Goal: Information Seeking & Learning: Find specific fact

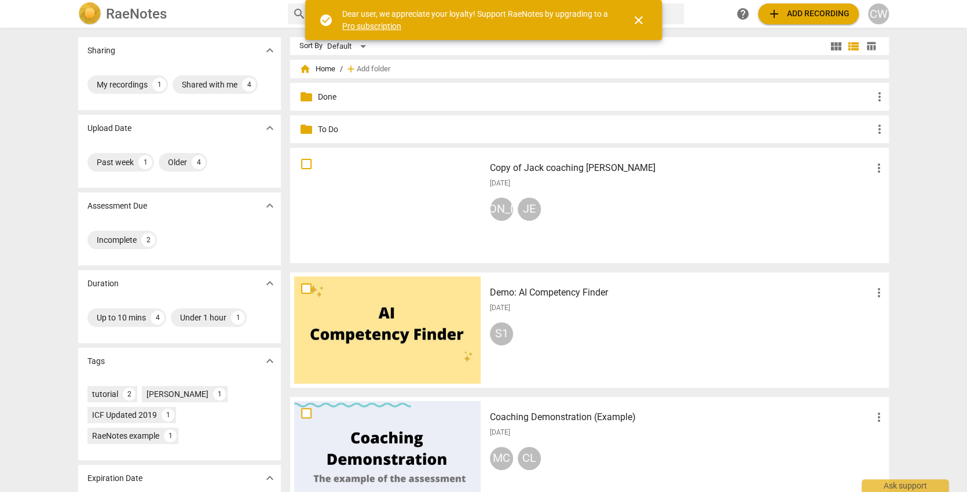
click at [476, 253] on div "Copy of Jack coaching [PERSON_NAME] more_vert [DATE] JA JE" at bounding box center [688, 205] width 415 height 107
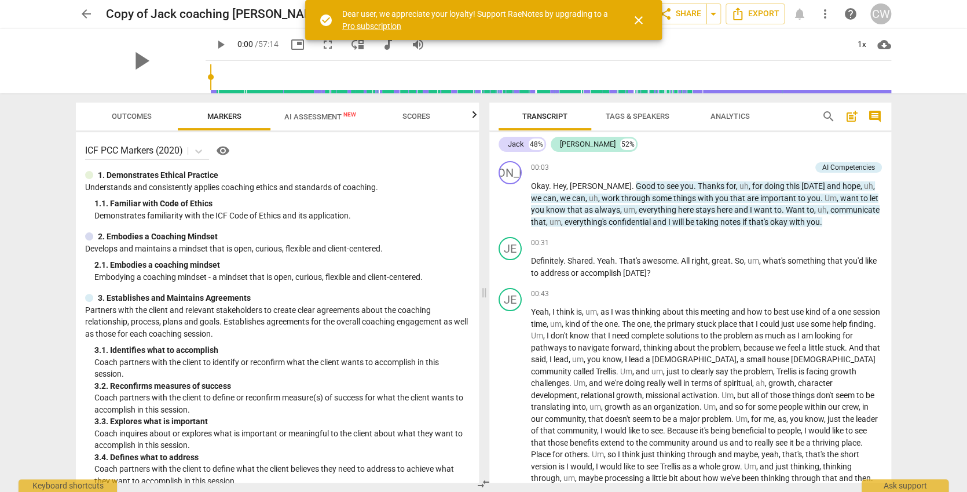
click at [476, 116] on span "search" at bounding box center [829, 116] width 14 height 14
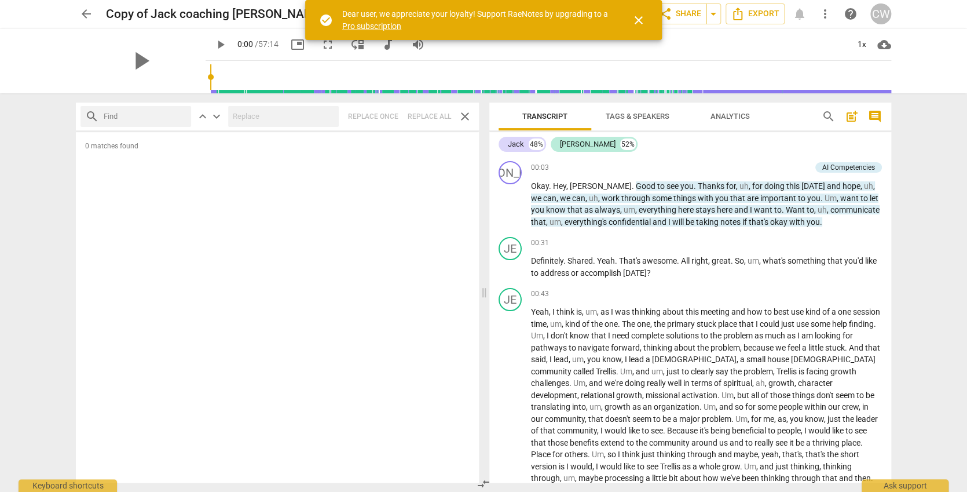
click at [155, 123] on input "text" at bounding box center [145, 116] width 83 height 19
type input "A"
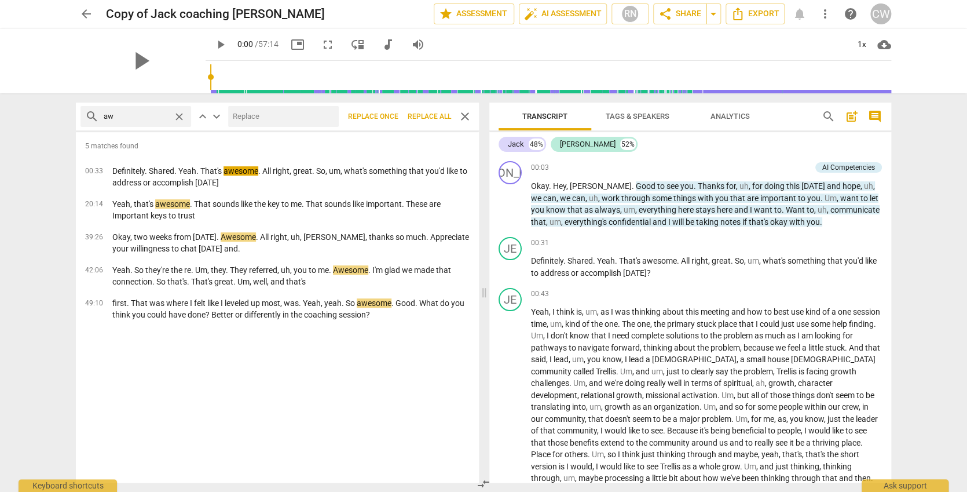
type input "a"
type input "good"
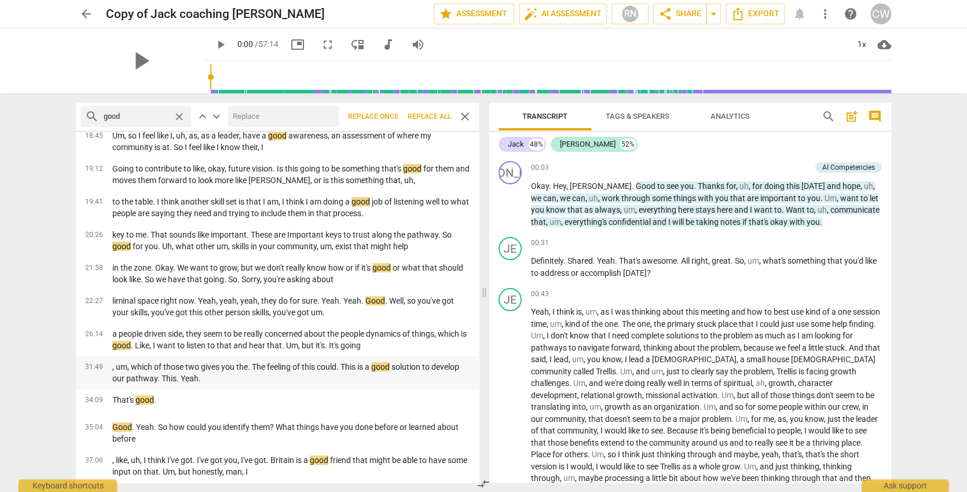
scroll to position [208, 0]
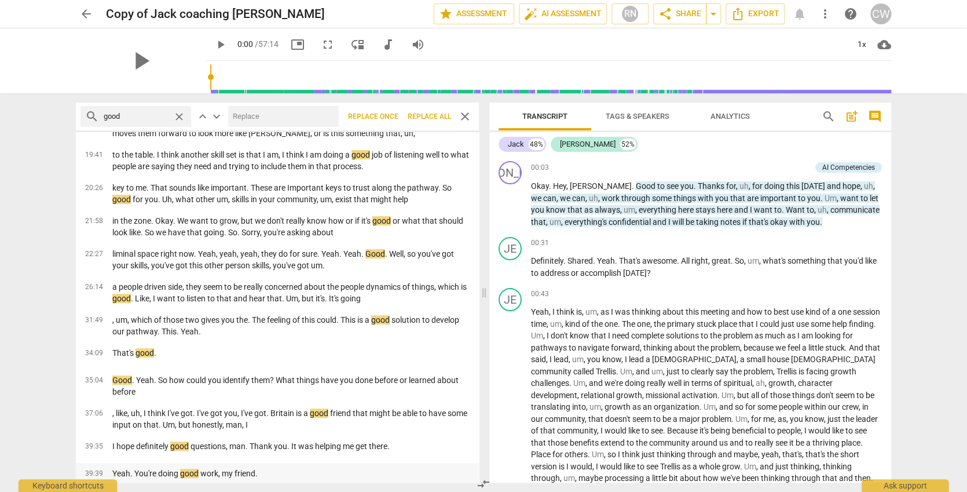
click at [342, 304] on div "Yeah. You're doing good work, my friend." at bounding box center [291, 473] width 376 height 12
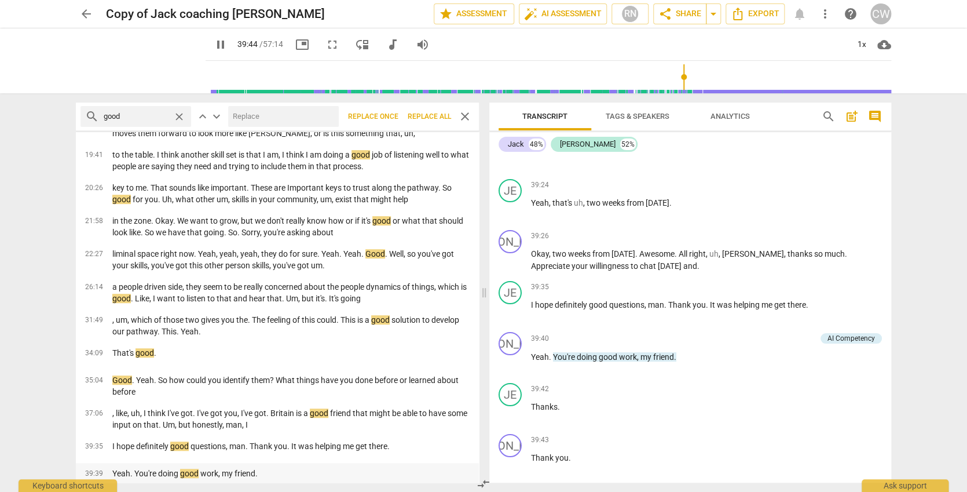
click at [343, 304] on div "Yeah. You're doing good work, my friend." at bounding box center [291, 473] width 376 height 12
click at [214, 43] on span "pause" at bounding box center [221, 45] width 14 height 14
click at [249, 304] on div "That's good ." at bounding box center [291, 353] width 376 height 12
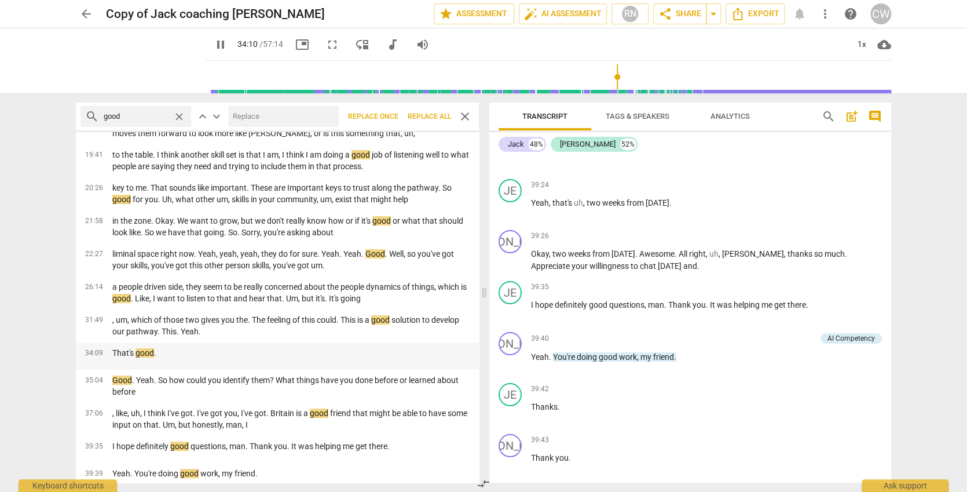
scroll to position [6932, 0]
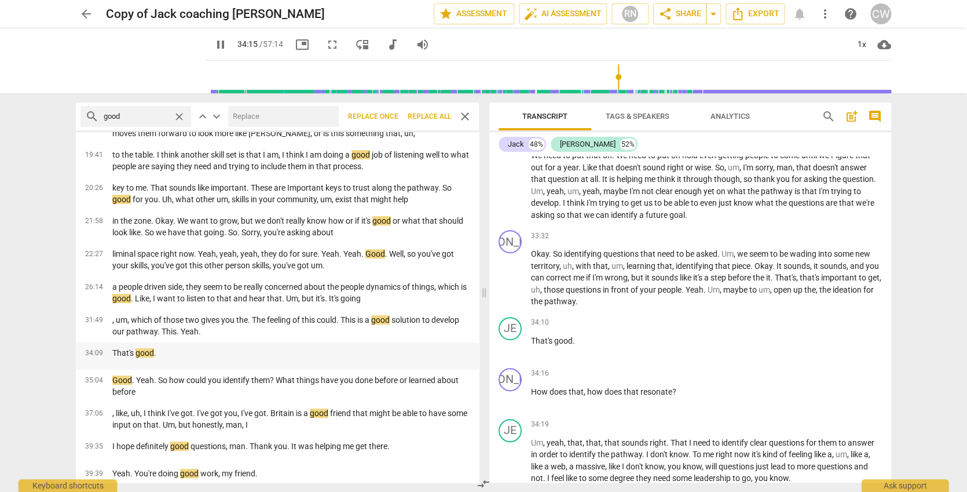
click at [248, 304] on div "That's good ." at bounding box center [291, 353] width 376 height 12
click at [261, 304] on p ", um, which of those two gives you the. The feeling of this could. This is a go…" at bounding box center [290, 326] width 357 height 24
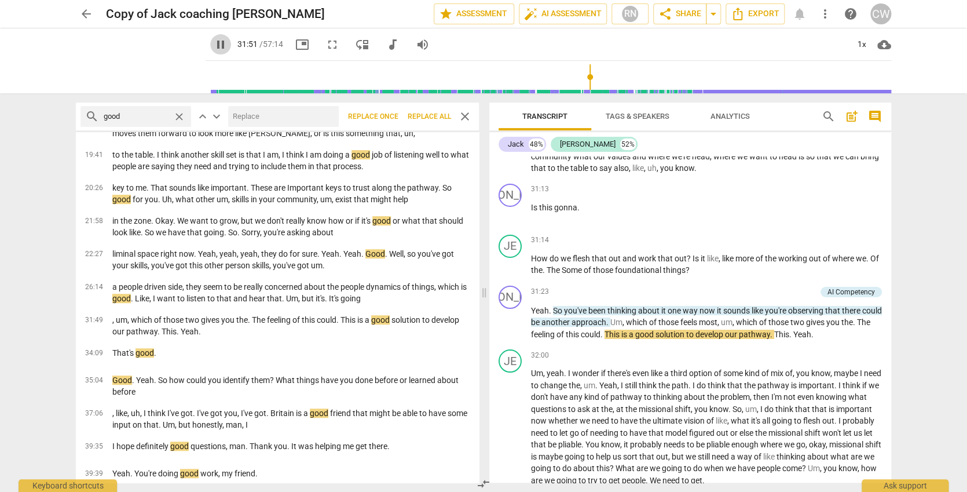
click at [214, 43] on span "pause" at bounding box center [221, 45] width 14 height 14
click at [231, 182] on p "key to me. That sounds like important. These are Important keys to trust along …" at bounding box center [290, 194] width 357 height 24
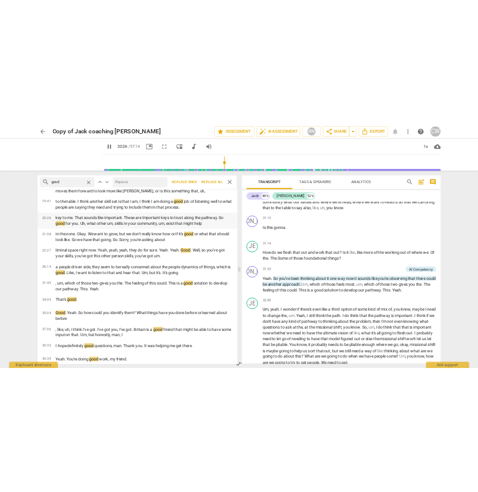
scroll to position [3965, 0]
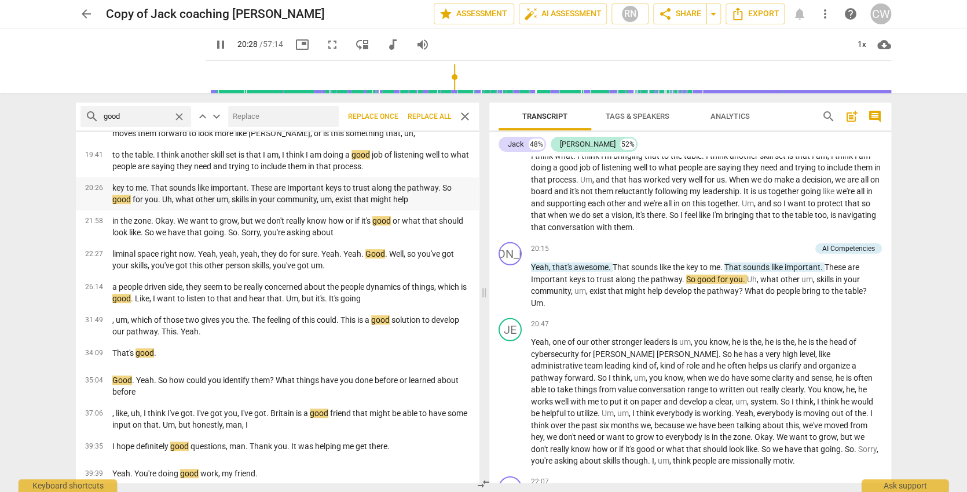
click at [231, 182] on p "key to me. That sounds like important. These are Important keys to trust along …" at bounding box center [290, 194] width 357 height 24
click at [95, 184] on div "20:26 key to me. That sounds like important. These are Important keys to trust …" at bounding box center [277, 193] width 403 height 33
click at [214, 41] on span "pause" at bounding box center [221, 45] width 14 height 14
type input "1230"
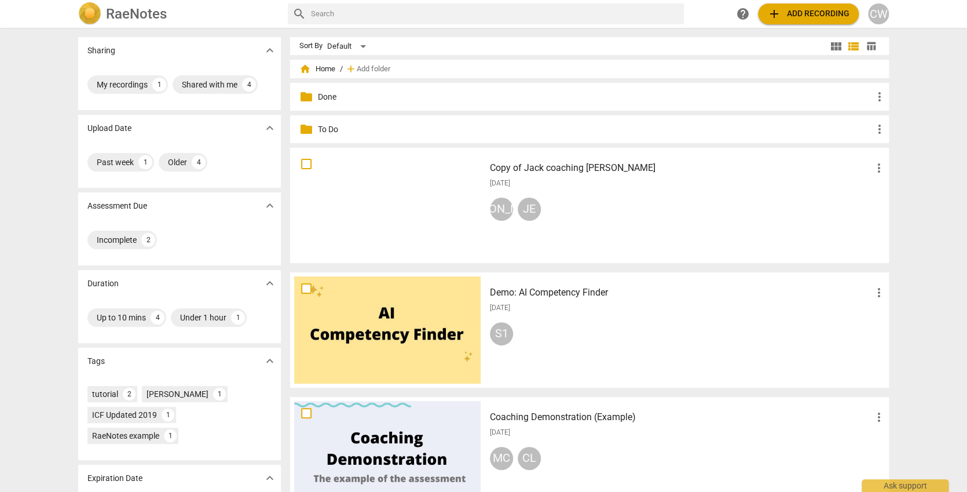
click at [476, 178] on div "[DATE]" at bounding box center [688, 183] width 396 height 10
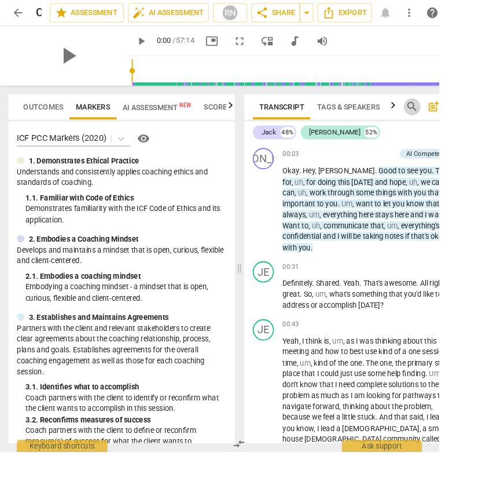
click at [448, 115] on span "search" at bounding box center [449, 116] width 14 height 14
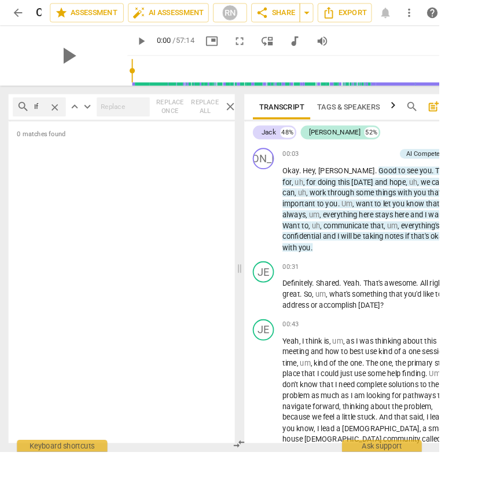
type input "I"
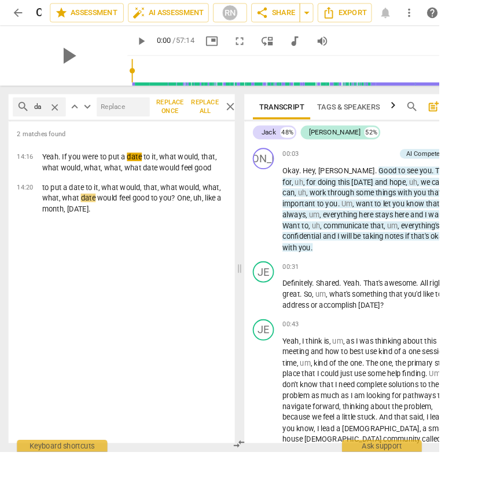
type input "d"
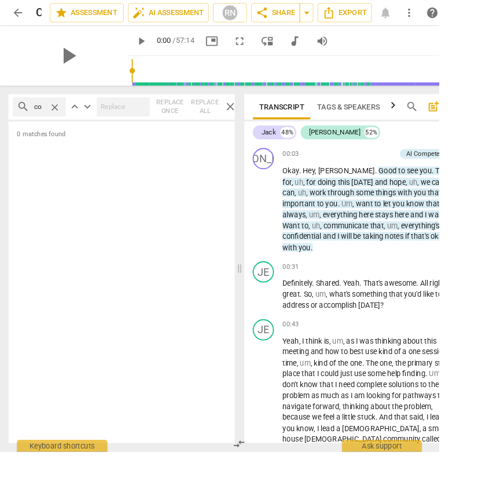
type input "c"
type input "web"
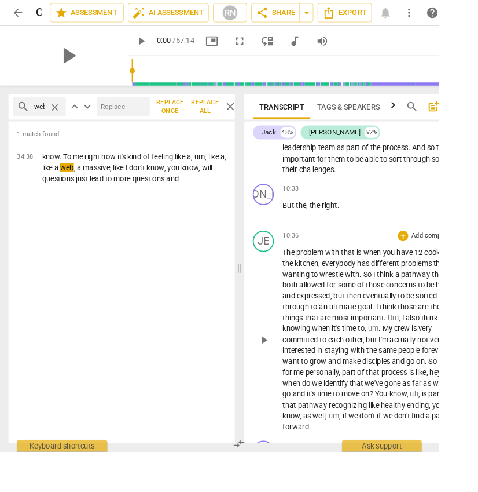
scroll to position [2676, 0]
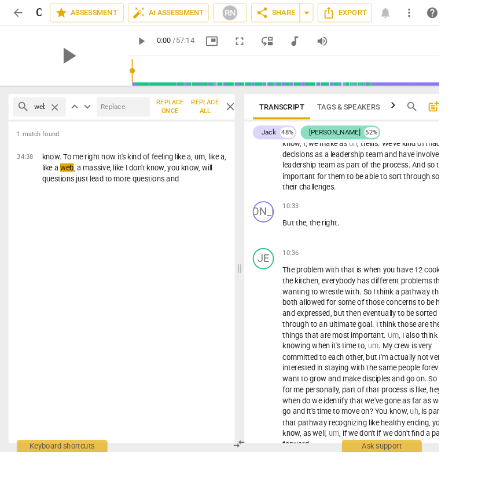
click at [344, 145] on div "[PERSON_NAME]" at bounding box center [365, 144] width 56 height 12
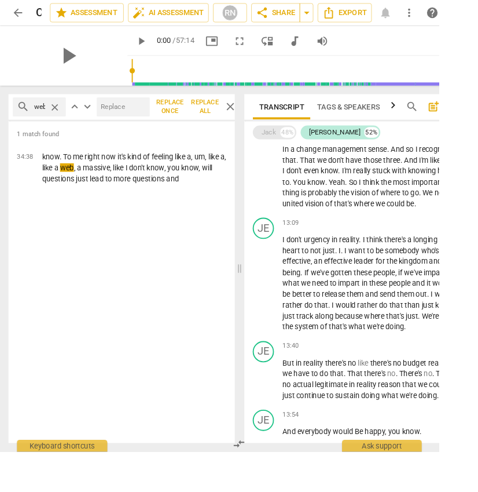
click at [297, 144] on div "Jack" at bounding box center [293, 144] width 16 height 12
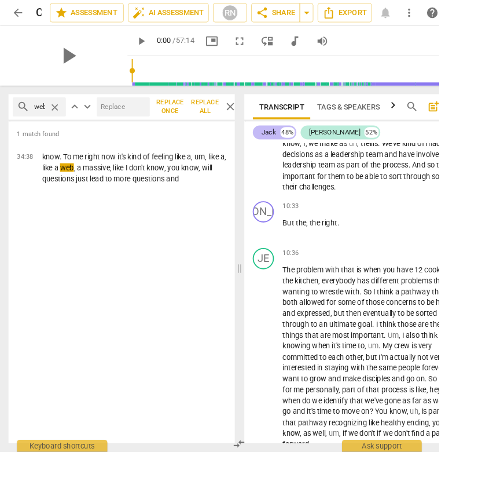
click at [298, 144] on div "Jack" at bounding box center [293, 144] width 16 height 12
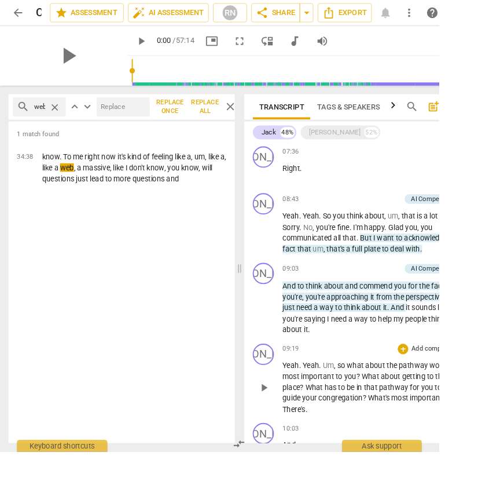
scroll to position [178, 0]
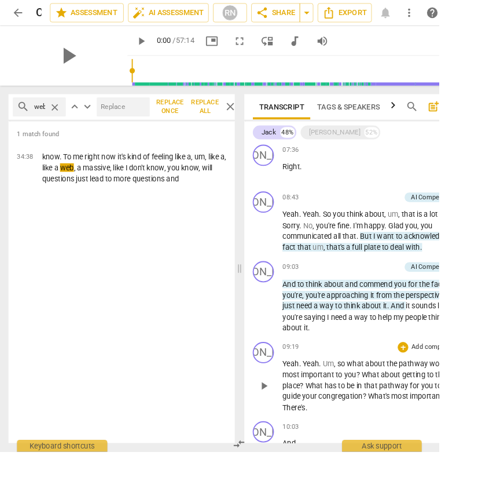
click at [361, 304] on span "congregation" at bounding box center [371, 431] width 48 height 9
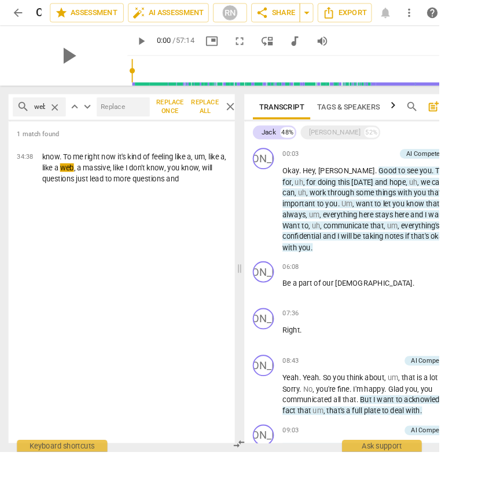
click at [391, 117] on span "Tags & Speakers" at bounding box center [380, 116] width 68 height 9
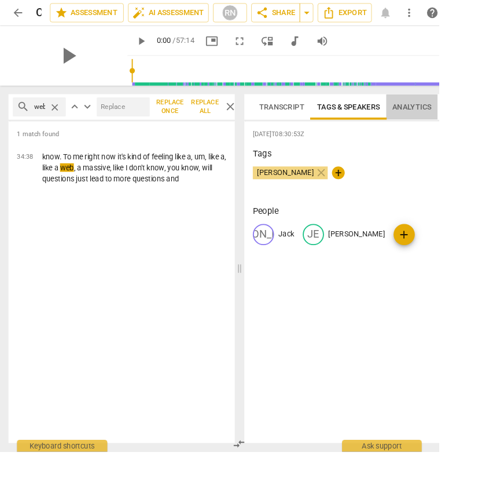
click at [430, 110] on span "Analytics" at bounding box center [449, 116] width 56 height 16
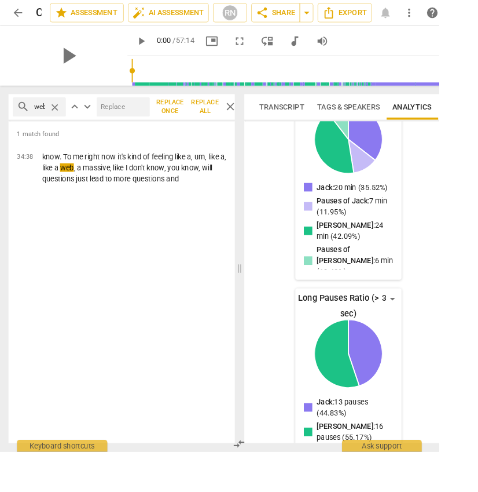
scroll to position [16, 0]
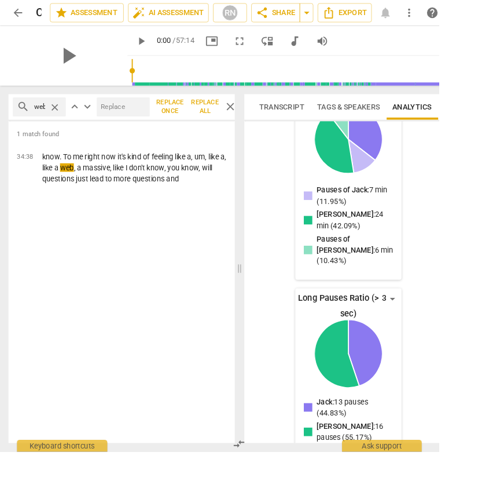
drag, startPoint x: 429, startPoint y: 323, endPoint x: 423, endPoint y: 334, distance: 13.2
click at [313, 114] on span "Transcript" at bounding box center [307, 116] width 49 height 9
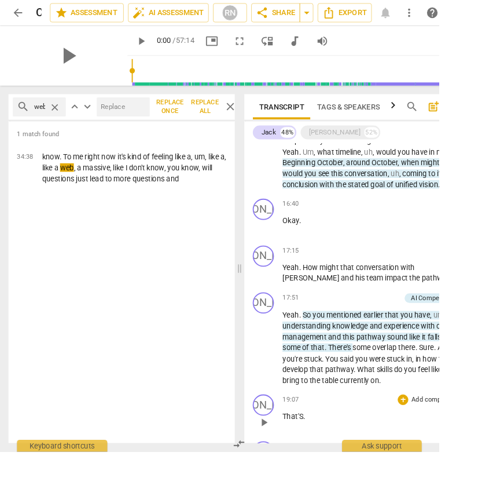
scroll to position [1133, 0]
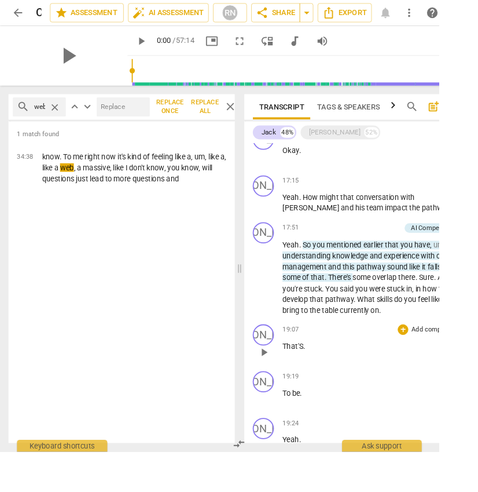
drag, startPoint x: 6, startPoint y: 360, endPoint x: 378, endPoint y: 389, distance: 372.9
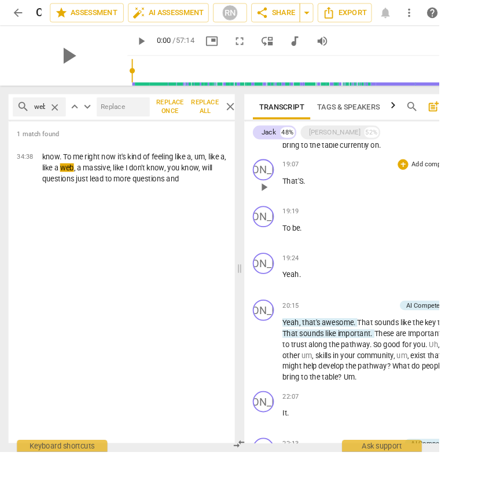
scroll to position [1249, 0]
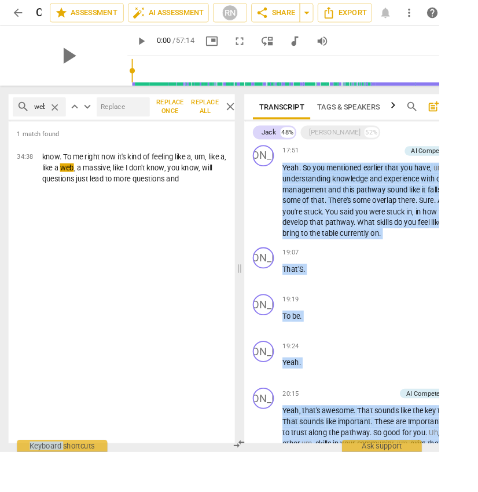
drag, startPoint x: 72, startPoint y: 484, endPoint x: 124, endPoint y: 476, distance: 52.2
click at [124, 304] on div "arrow_back Copy of [PERSON_NAME] coaching [PERSON_NAME] edit star Assessment au…" at bounding box center [260, 246] width 521 height 492
click at [61, 116] on span "close" at bounding box center [60, 117] width 12 height 12
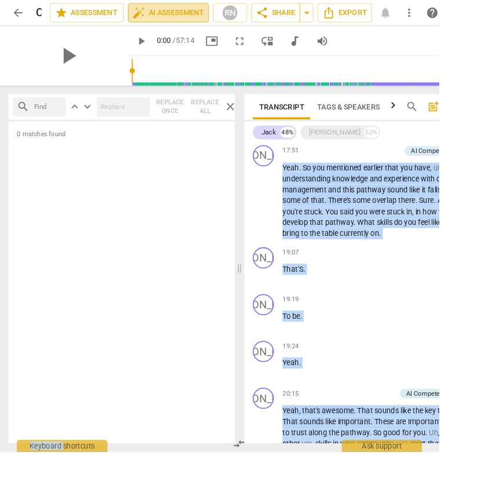
click at [206, 14] on span "auto_fix_high AI Assessment" at bounding box center [184, 14] width 78 height 14
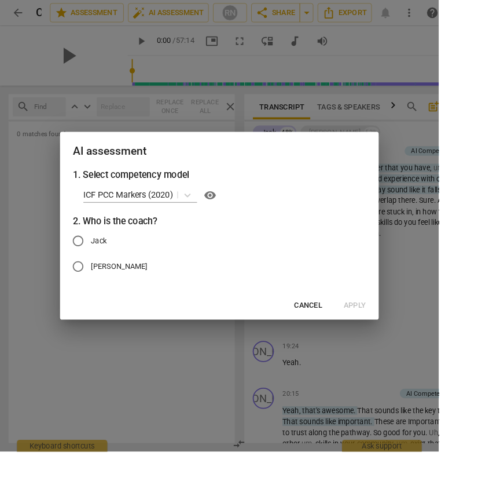
click at [115, 264] on span "Jack" at bounding box center [107, 263] width 17 height 12
click at [99, 264] on input "Jack" at bounding box center [85, 262] width 28 height 28
radio input "true"
click at [385, 304] on span "Apply" at bounding box center [387, 333] width 24 height 12
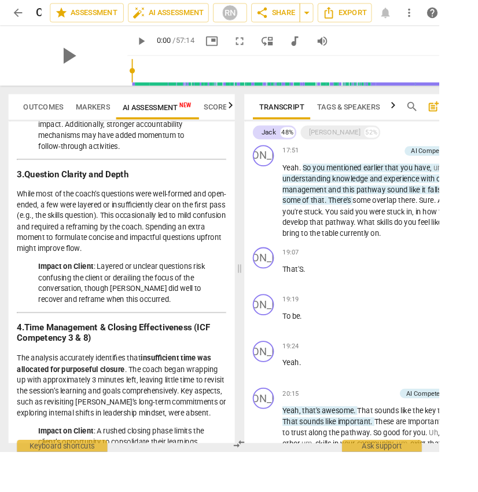
scroll to position [1864, 0]
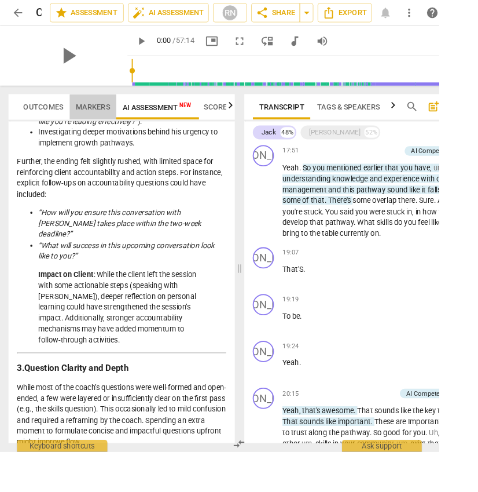
click at [116, 110] on span "Markers" at bounding box center [101, 116] width 51 height 16
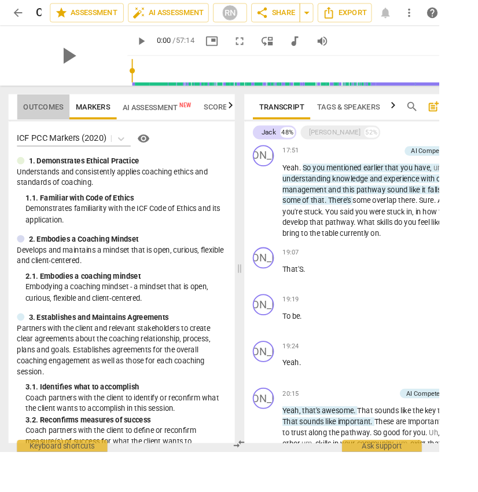
click at [65, 113] on span "Outcomes" at bounding box center [46, 116] width 43 height 9
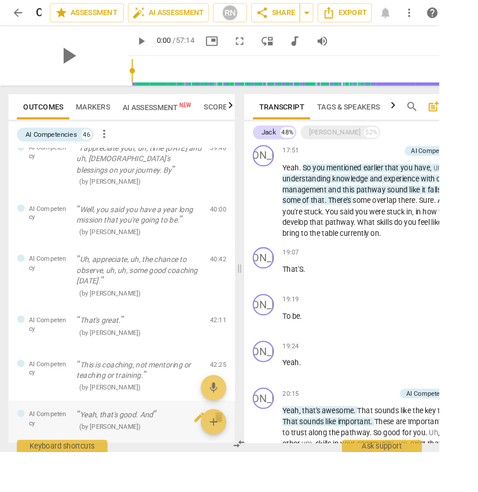
scroll to position [1491, 0]
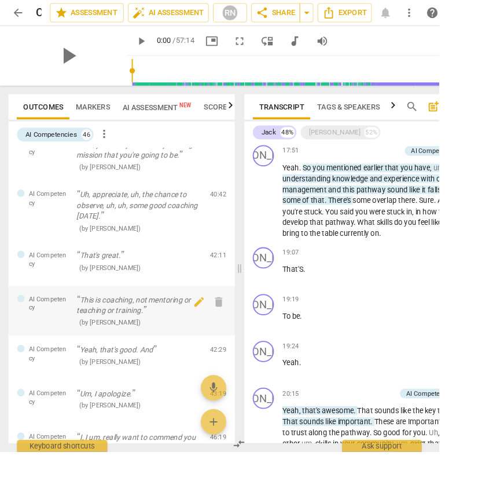
click at [177, 304] on p "This is coaching, not mentoring or teaching or training." at bounding box center [151, 332] width 136 height 24
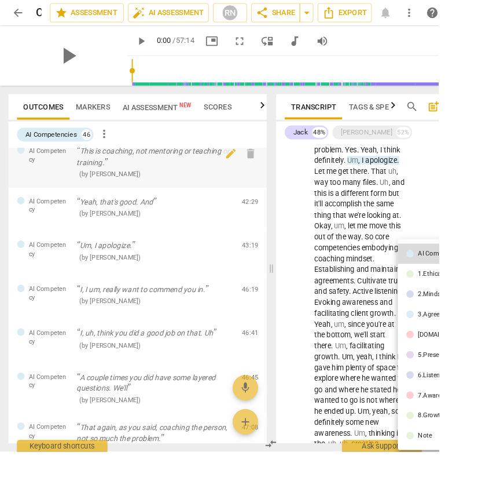
scroll to position [7289, 0]
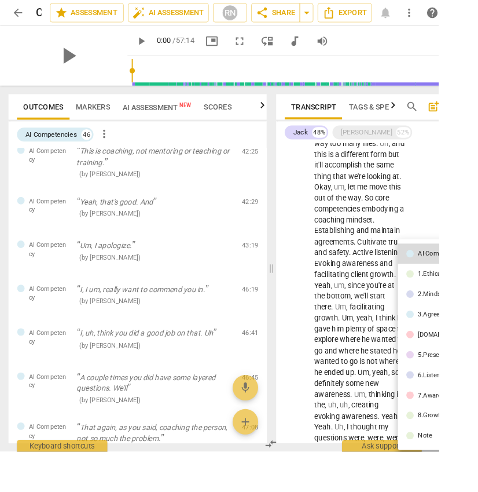
click at [170, 286] on div at bounding box center [239, 246] width 478 height 492
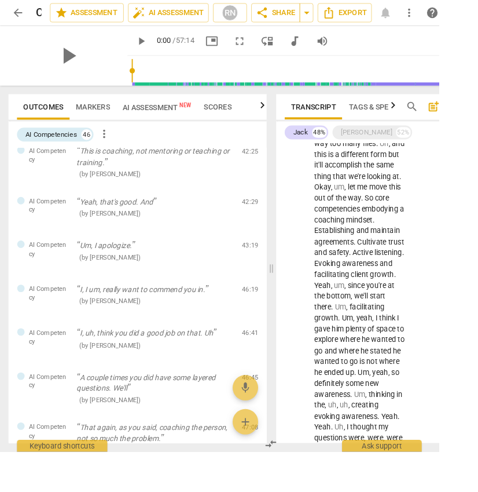
scroll to position [6208, 0]
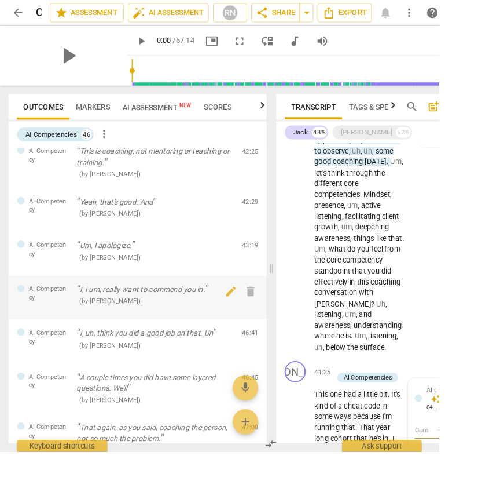
click at [140, 304] on p "I, I um, really want to commend you in." at bounding box center [168, 315] width 171 height 12
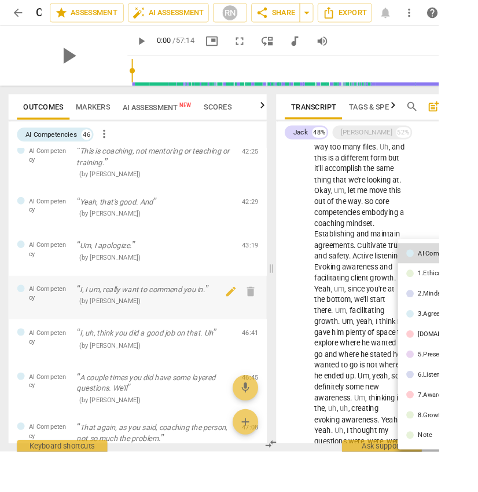
scroll to position [7289, 0]
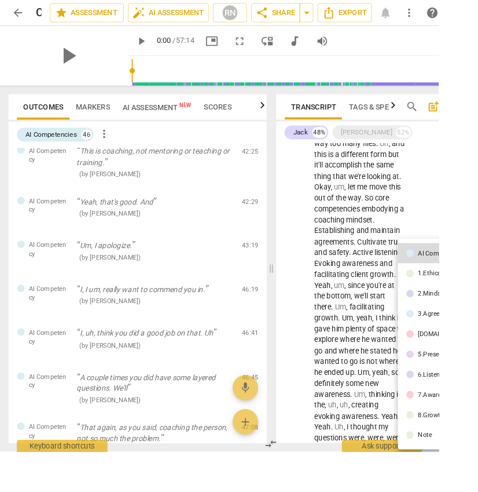
drag, startPoint x: 287, startPoint y: 377, endPoint x: 311, endPoint y: 250, distance: 129.7
click at [313, 246] on div at bounding box center [239, 246] width 478 height 492
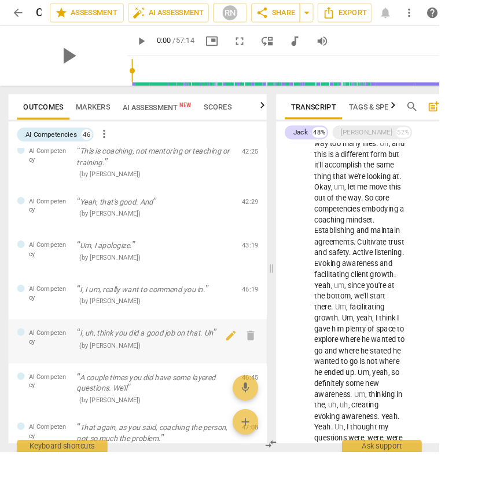
scroll to position [6208, 0]
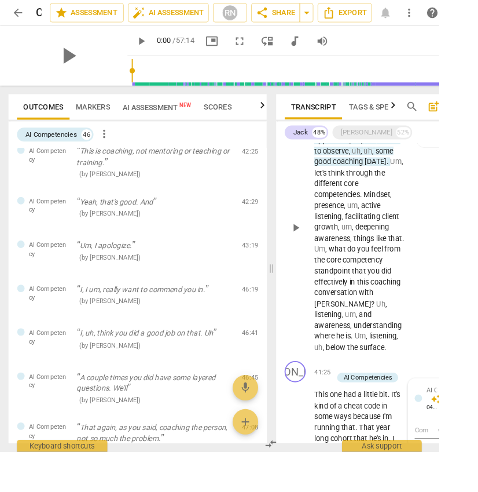
drag, startPoint x: 286, startPoint y: 360, endPoint x: 316, endPoint y: 237, distance: 126.3
click at [319, 229] on div "Outcomes Markers AI Assessment New Scores AI Competencies 46 more_vert AI Compe…" at bounding box center [260, 292] width 521 height 398
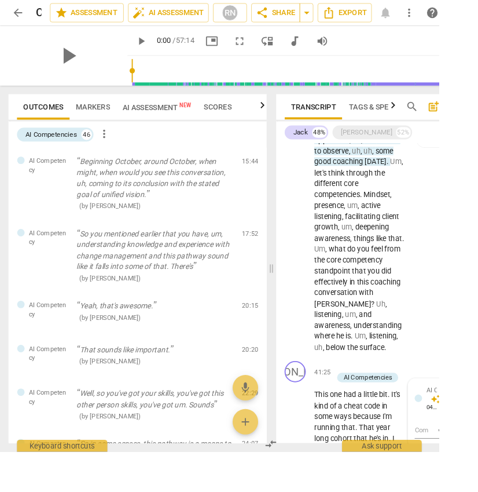
scroll to position [0, 0]
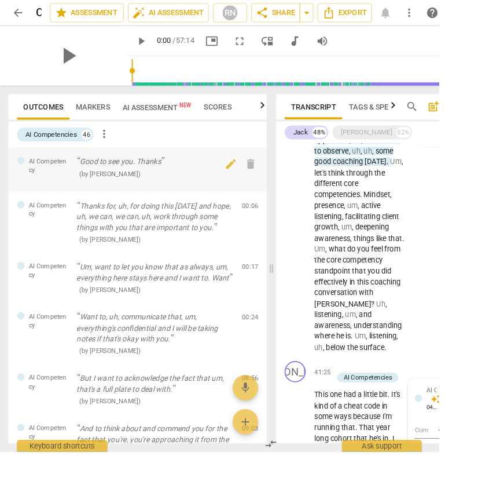
click at [188, 177] on p "Good to see you. Thanks" at bounding box center [168, 176] width 171 height 12
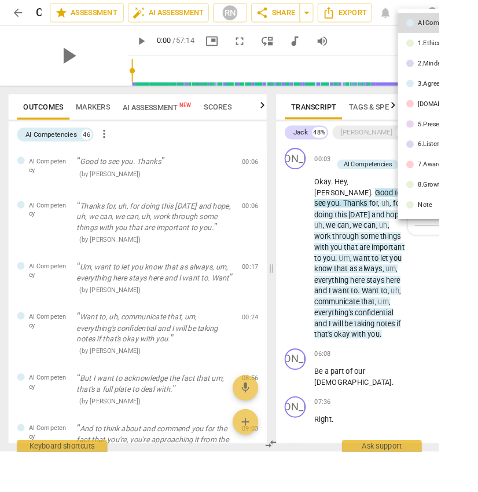
drag, startPoint x: 290, startPoint y: 194, endPoint x: 288, endPoint y: 207, distance: 13.5
click at [288, 207] on div at bounding box center [239, 246] width 478 height 492
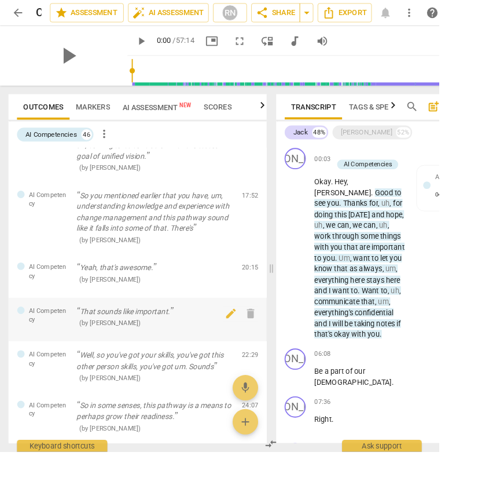
scroll to position [450, 0]
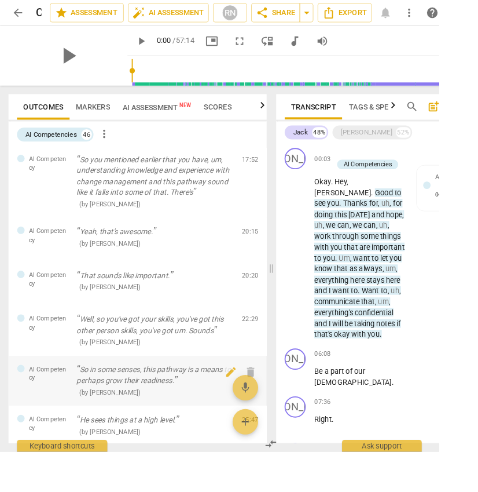
click at [211, 304] on p "So in some senses, this pathway is a means to perhaps grow their readiness." at bounding box center [168, 409] width 171 height 24
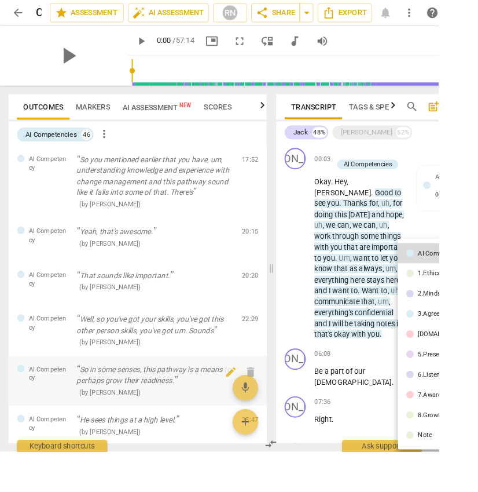
scroll to position [2709, 0]
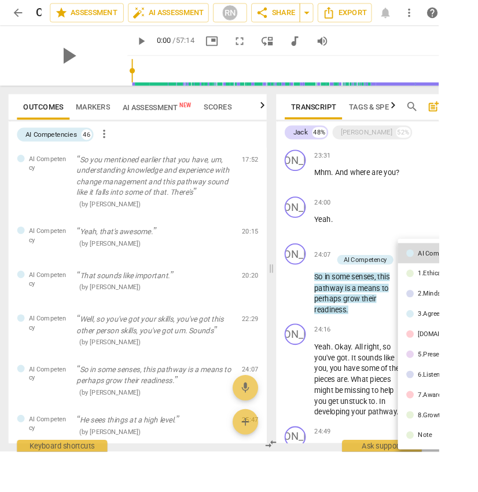
click at [215, 304] on div at bounding box center [239, 246] width 478 height 492
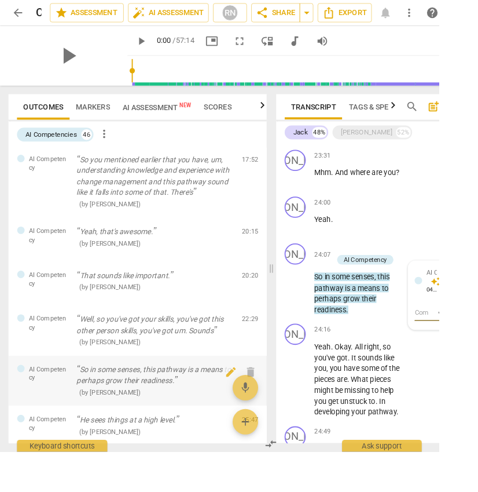
click at [53, 304] on div at bounding box center [51, 421] width 46 height 10
click at [465, 303] on div "AI Competency auto_awesome AI delete 04:51 [DATE]" at bounding box center [481, 308] width 38 height 35
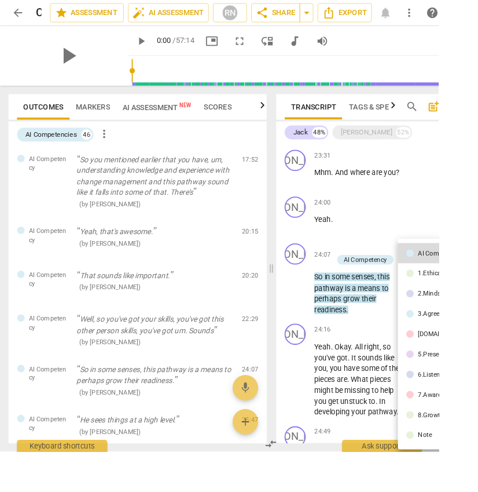
click at [397, 304] on div at bounding box center [239, 246] width 478 height 492
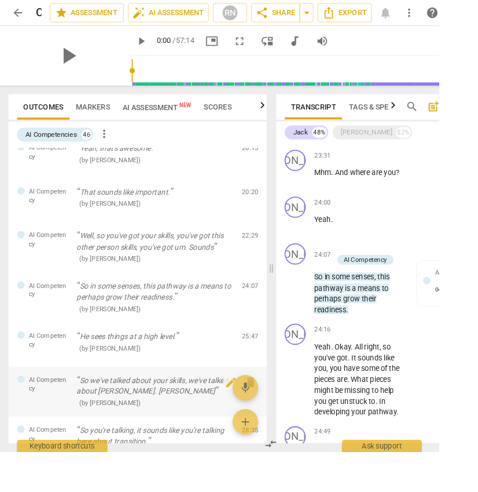
scroll to position [583, 0]
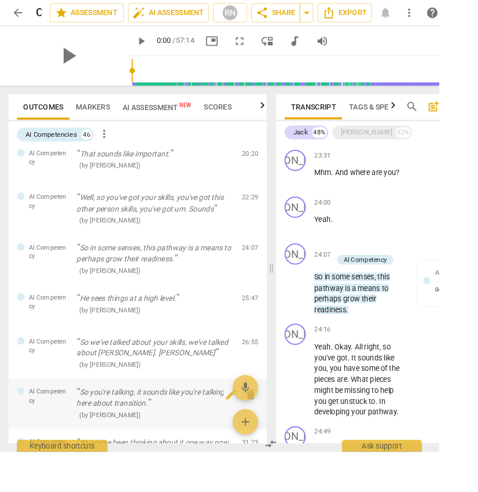
click at [188, 304] on p "So you're talking, it sounds like you're talking here about transition." at bounding box center [168, 433] width 171 height 24
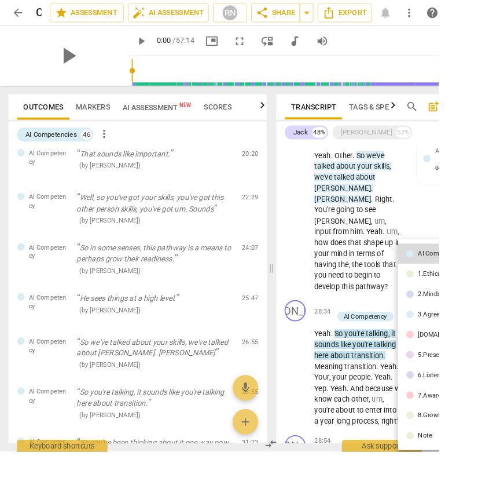
click at [476, 304] on div "7.Awareness" at bounding box center [476, 430] width 40 height 7
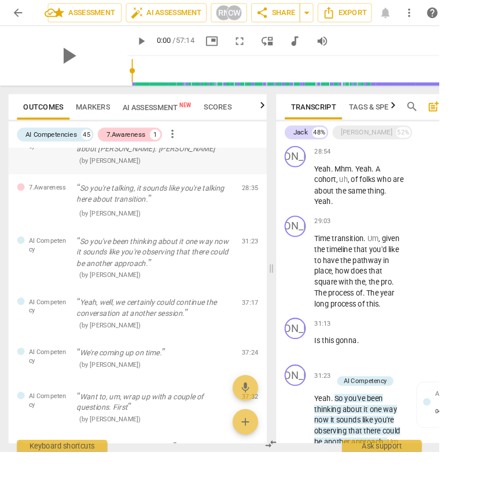
scroll to position [899, 0]
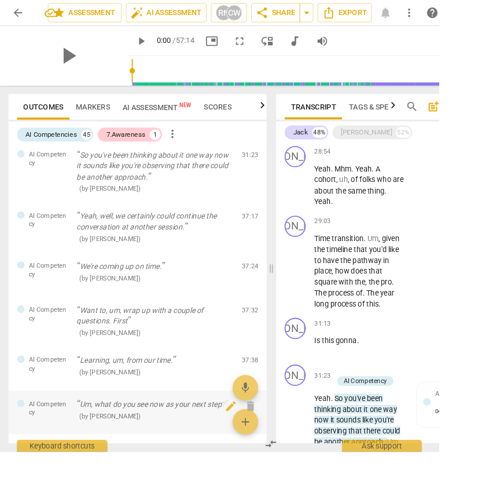
click at [171, 304] on p "Um, what do you see now as your next step?" at bounding box center [168, 440] width 171 height 12
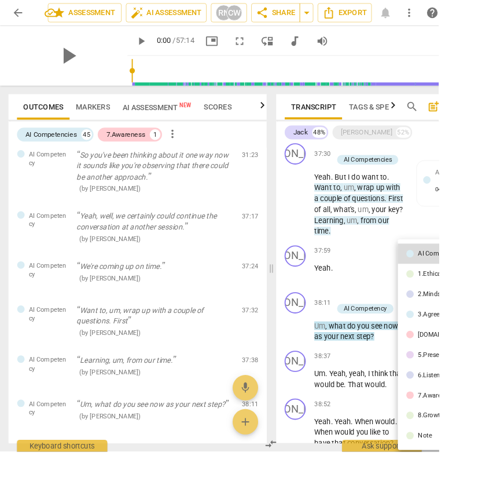
click at [350, 304] on div at bounding box center [239, 246] width 478 height 492
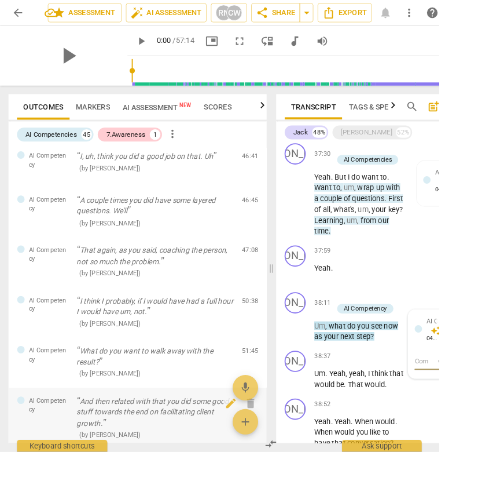
scroll to position [1688, 0]
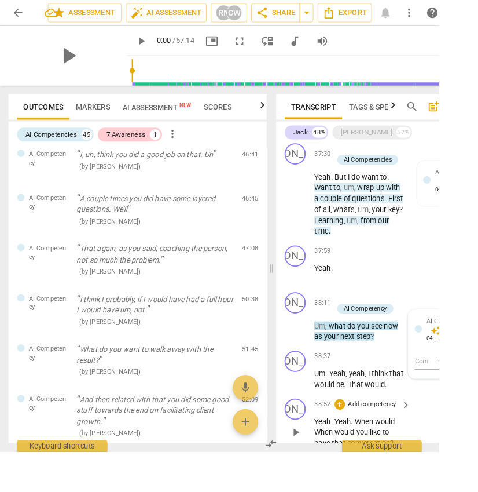
click at [361, 304] on span "When" at bounding box center [354, 470] width 22 height 9
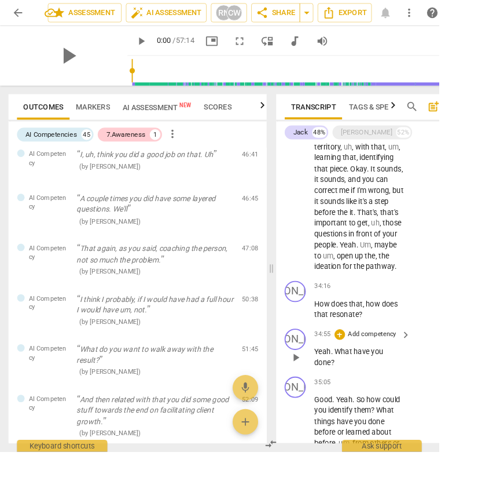
scroll to position [4273, 0]
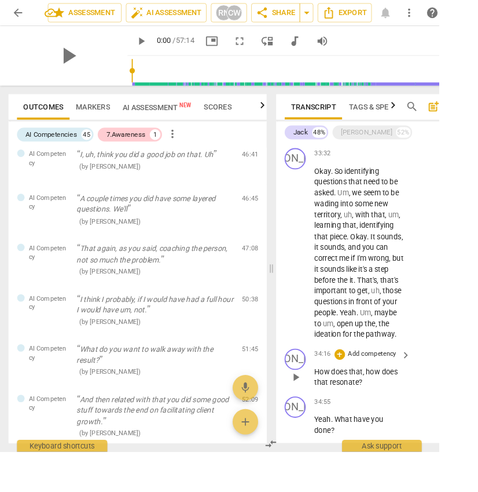
click at [379, 304] on span "resonate" at bounding box center [376, 415] width 32 height 9
click at [319, 304] on span "play_arrow" at bounding box center [323, 411] width 14 height 14
click at [320, 304] on span "pause" at bounding box center [323, 411] width 14 height 14
type input "2058"
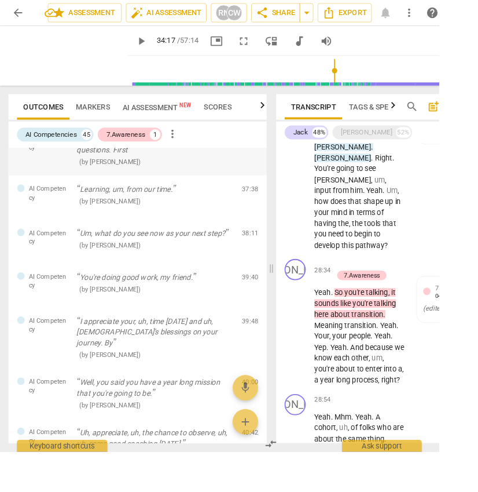
scroll to position [892, 0]
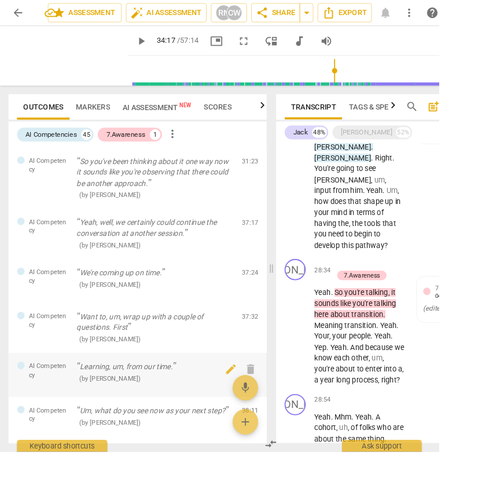
click at [186, 304] on p "Learning, um, from our time." at bounding box center [168, 399] width 171 height 12
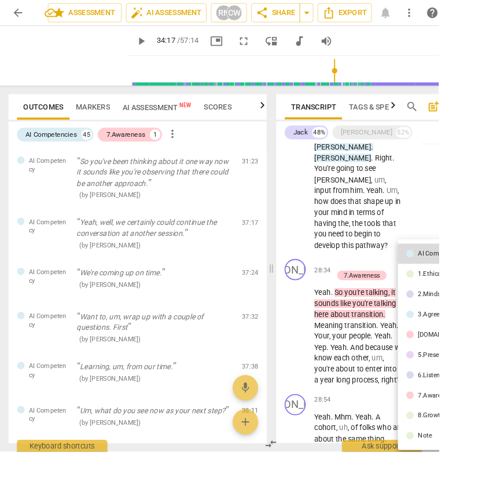
scroll to position [5030, 0]
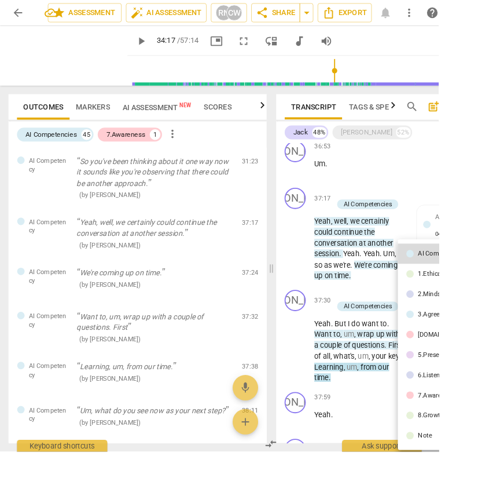
click at [456, 229] on div at bounding box center [239, 246] width 478 height 492
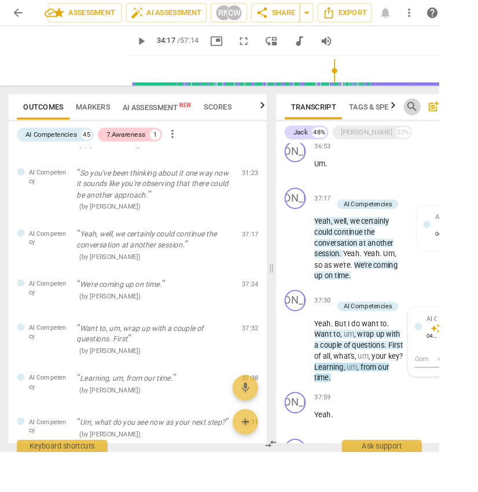
click at [452, 108] on button "search" at bounding box center [449, 116] width 19 height 19
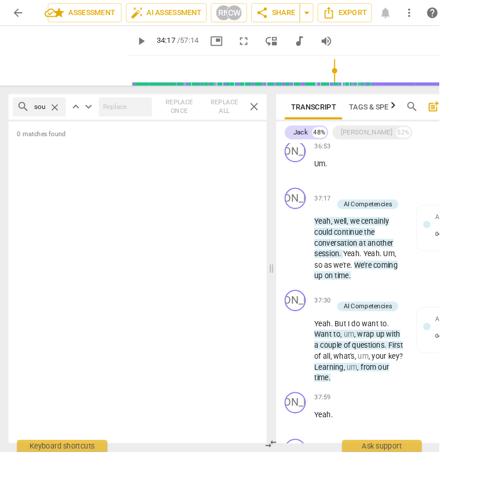
type input "sounds"
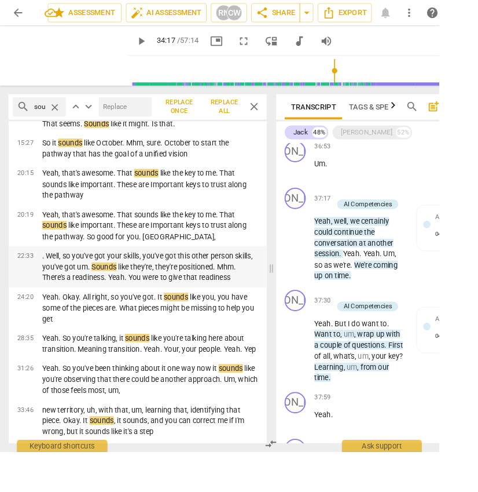
scroll to position [0, 0]
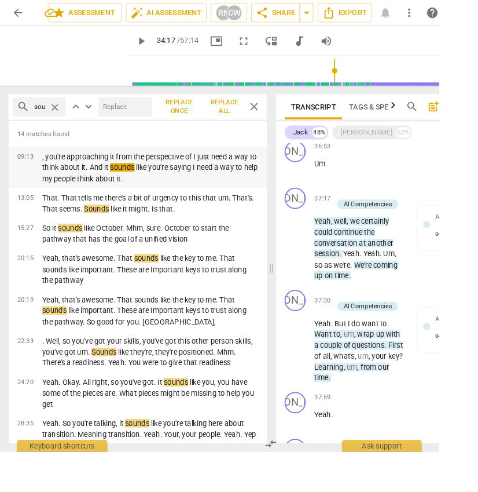
click at [94, 184] on p ", you're approaching it from the perspective of I just need a way to think abou…" at bounding box center [164, 183] width 236 height 36
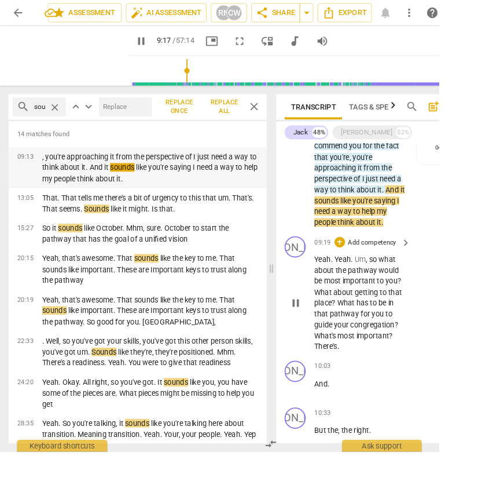
click at [94, 184] on p ", you're approaching it from the perspective of I just need a way to think abou…" at bounding box center [164, 183] width 236 height 36
click at [147, 41] on span "pause" at bounding box center [154, 45] width 14 height 14
type input "555"
click at [56, 117] on span "close" at bounding box center [60, 117] width 12 height 12
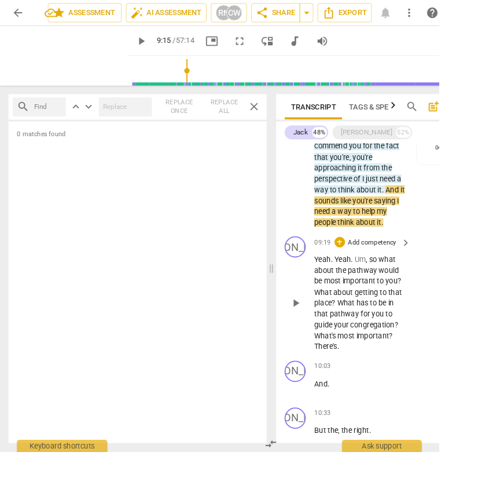
click at [56, 117] on input "text" at bounding box center [52, 116] width 30 height 19
type input "s"
type input "c"
type input "reluctance"
click at [375, 145] on div "[PERSON_NAME]" at bounding box center [400, 144] width 56 height 12
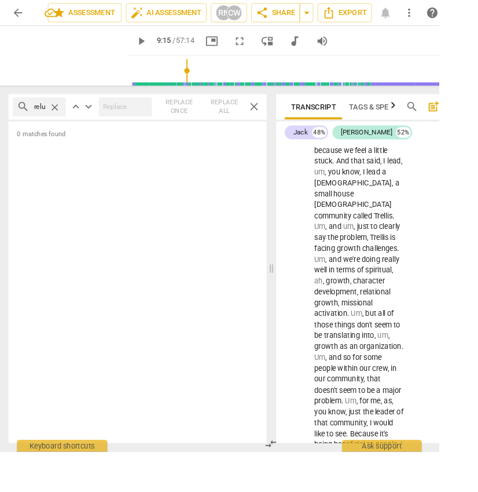
click at [58, 116] on span "close" at bounding box center [60, 117] width 12 height 12
click at [47, 118] on input "text" at bounding box center [52, 116] width 30 height 19
type input "s"
type input "t"
type input "leadership"
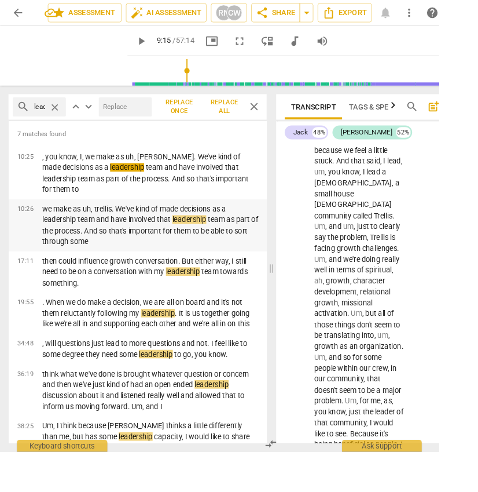
click at [178, 243] on p "we make as uh, trellis. We've kind of made decisions as a leadership team and h…" at bounding box center [164, 245] width 236 height 47
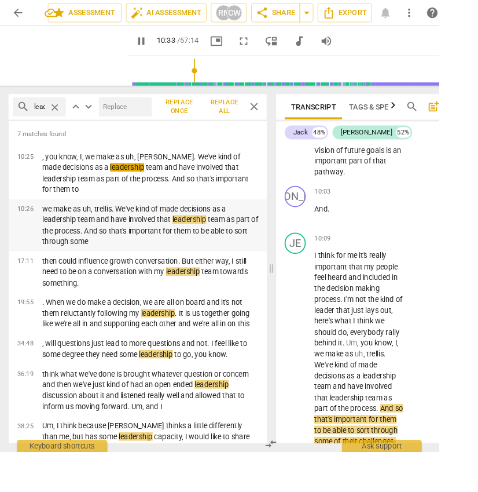
click at [178, 243] on p "we make as uh, trellis. We've kind of made decisions as a leadership team and h…" at bounding box center [164, 245] width 236 height 47
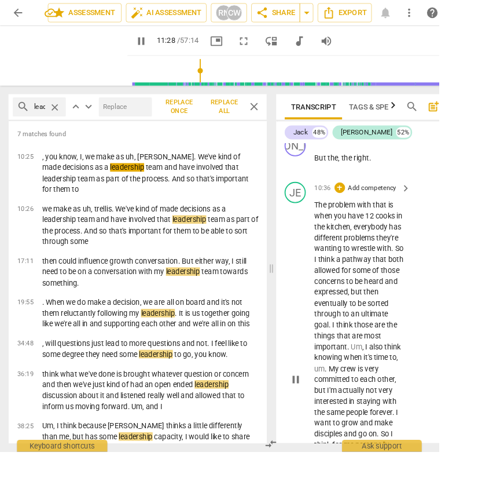
scroll to position [5132, 0]
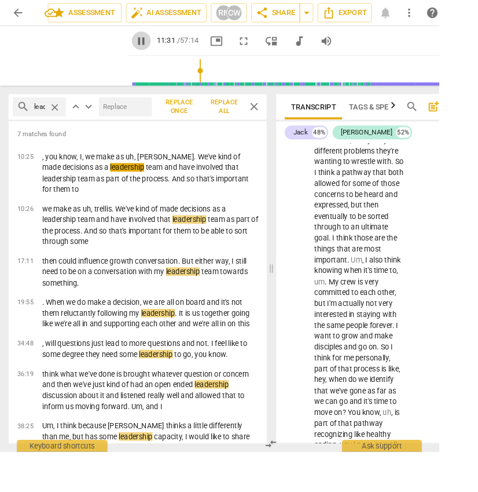
click at [147, 43] on span "pause" at bounding box center [154, 45] width 14 height 14
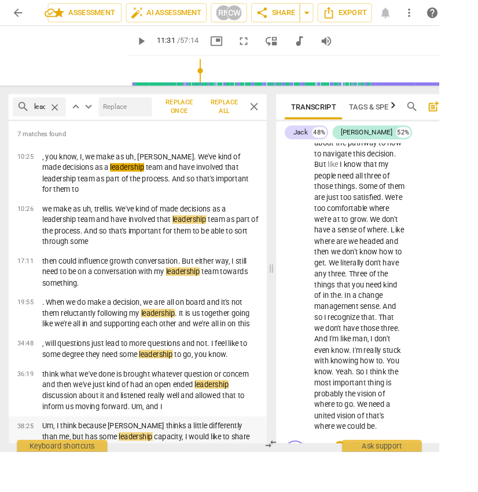
scroll to position [5941, 0]
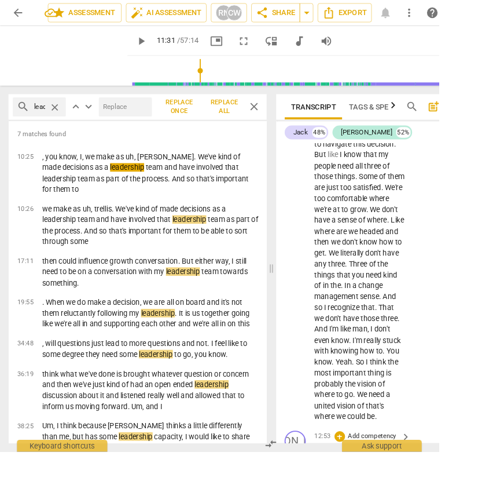
click at [147, 45] on span "pause" at bounding box center [154, 45] width 14 height 14
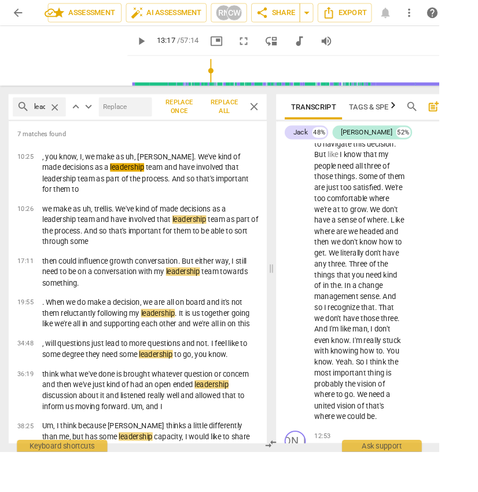
type input "798"
click at [59, 111] on span "close" at bounding box center [60, 117] width 12 height 12
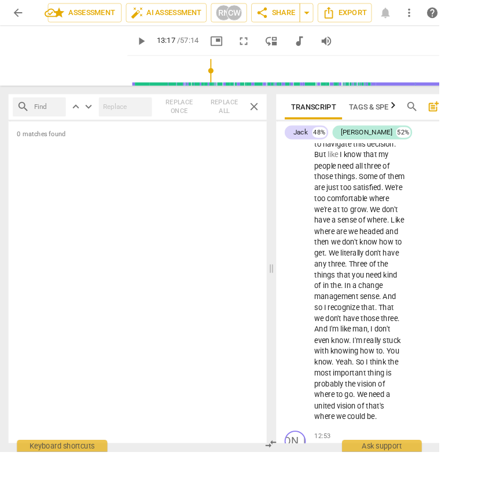
click at [277, 115] on span "close" at bounding box center [277, 116] width 14 height 14
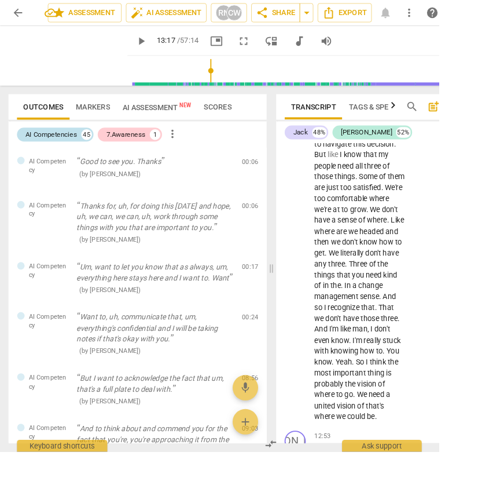
click at [46, 144] on div "AI Competencies" at bounding box center [56, 147] width 56 height 12
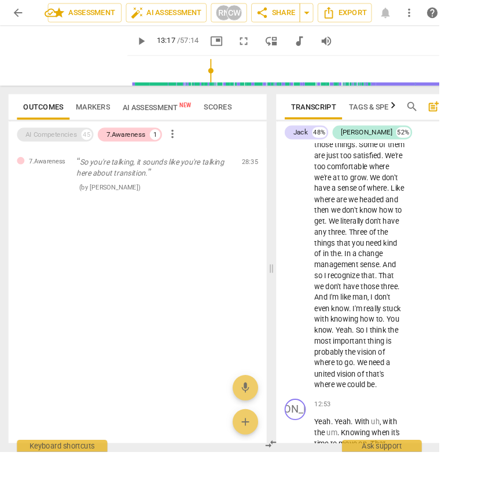
click at [68, 145] on div "AI Competencies" at bounding box center [56, 147] width 56 height 12
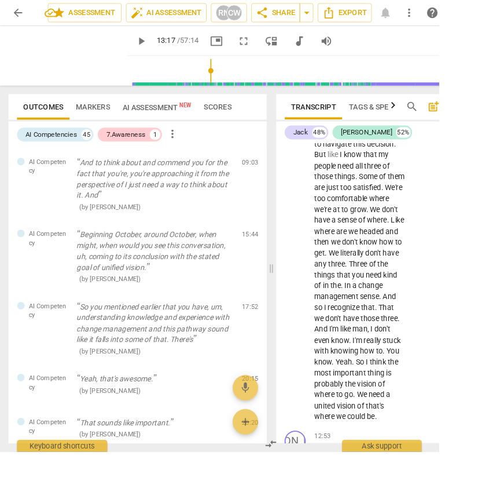
scroll to position [0, 0]
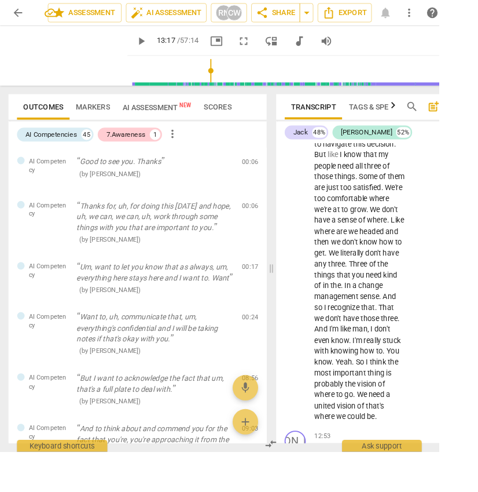
click at [111, 115] on span "Markers" at bounding box center [101, 116] width 37 height 9
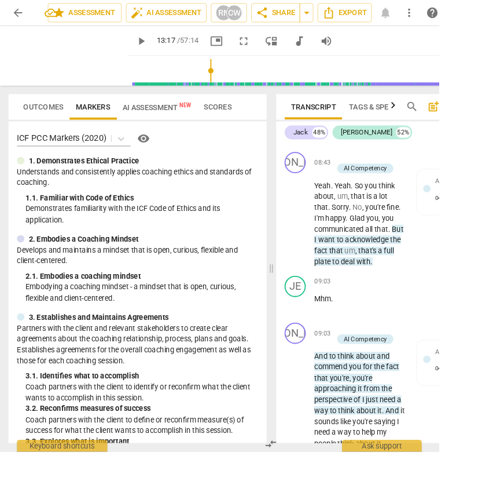
scroll to position [3989, 0]
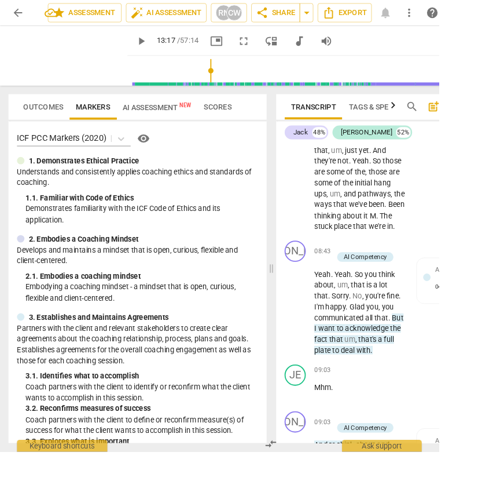
drag, startPoint x: 507, startPoint y: 213, endPoint x: 521, endPoint y: 120, distance: 93.6
click at [476, 120] on div "Transcript Tags & Speakers Analytics search post_add comment [PERSON_NAME] 48% …" at bounding box center [409, 292] width 225 height 398
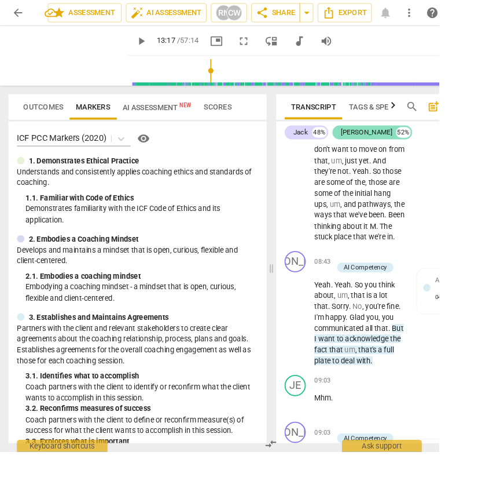
click at [382, 145] on div "[PERSON_NAME]" at bounding box center [400, 144] width 56 height 12
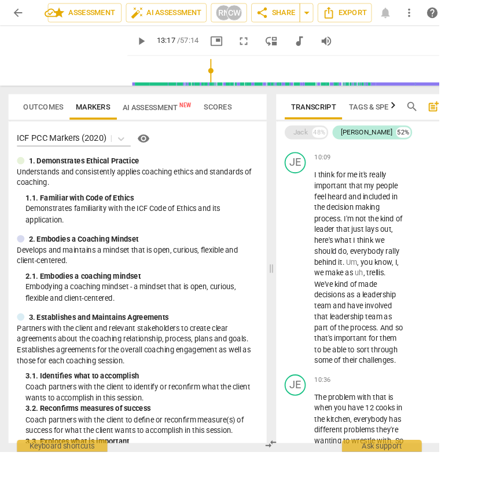
click at [318, 144] on div "Jack 48%" at bounding box center [333, 144] width 47 height 15
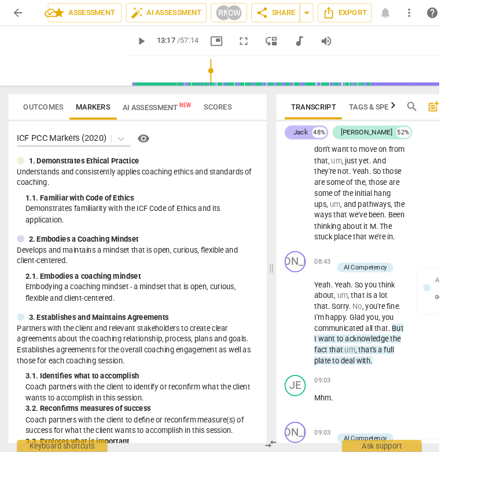
click at [329, 146] on div "Jack" at bounding box center [328, 144] width 16 height 12
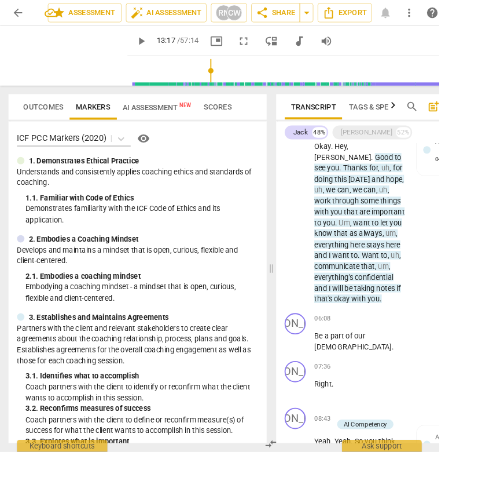
scroll to position [0, 0]
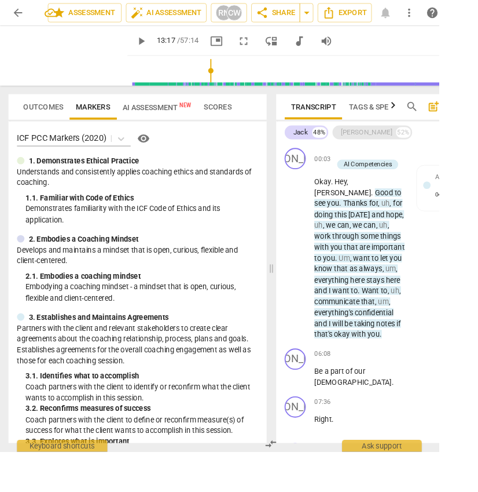
click at [381, 143] on div "[PERSON_NAME]" at bounding box center [400, 144] width 56 height 12
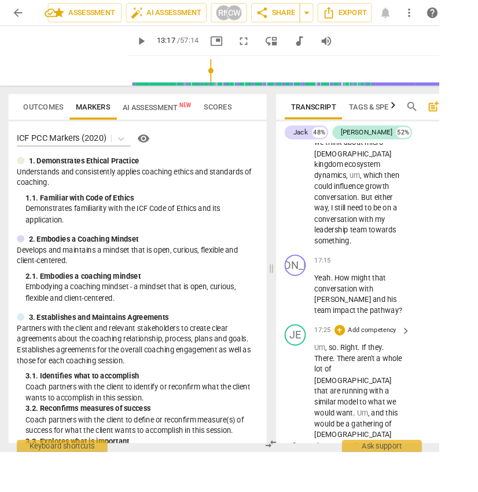
scroll to position [8575, 0]
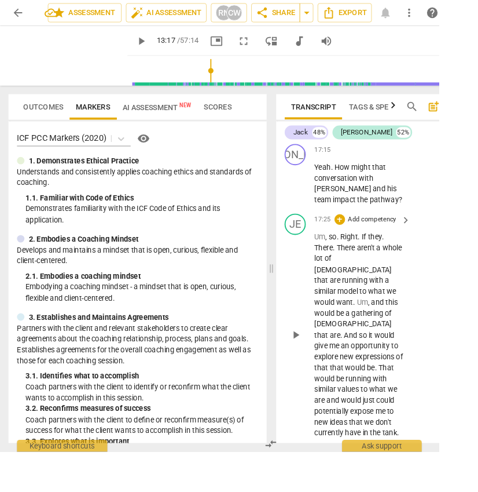
click at [448, 115] on span "search" at bounding box center [449, 116] width 14 height 14
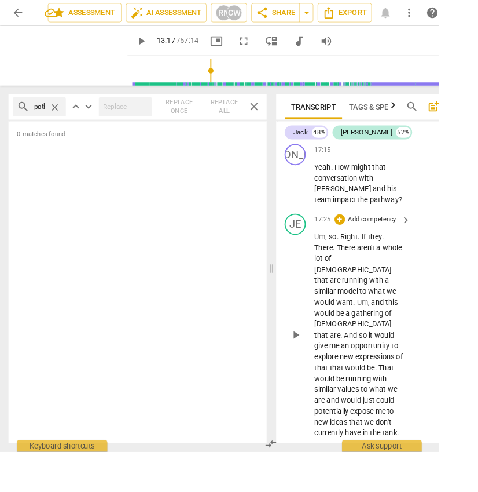
type input "pathway"
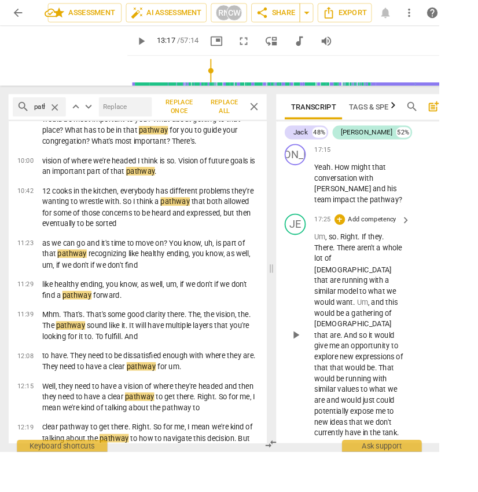
scroll to position [0, 0]
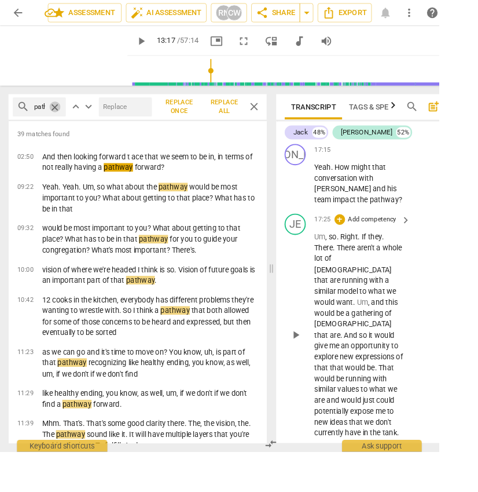
click at [58, 114] on span "close" at bounding box center [60, 117] width 12 height 12
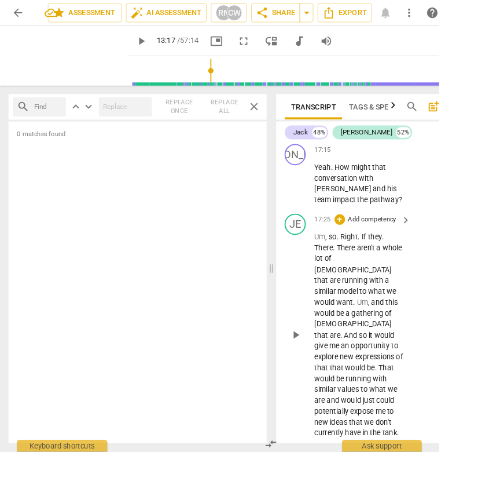
click at [58, 114] on input "text" at bounding box center [52, 116] width 30 height 19
type input "vision"
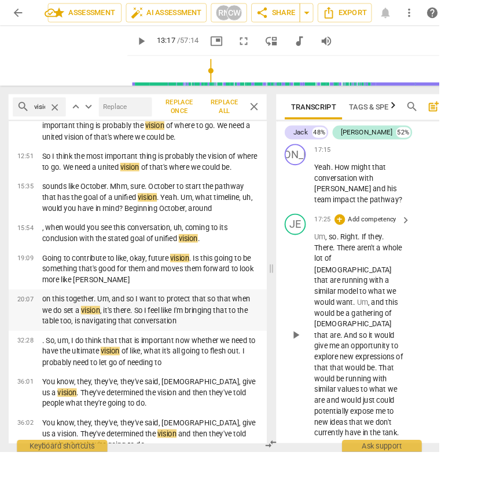
scroll to position [270, 0]
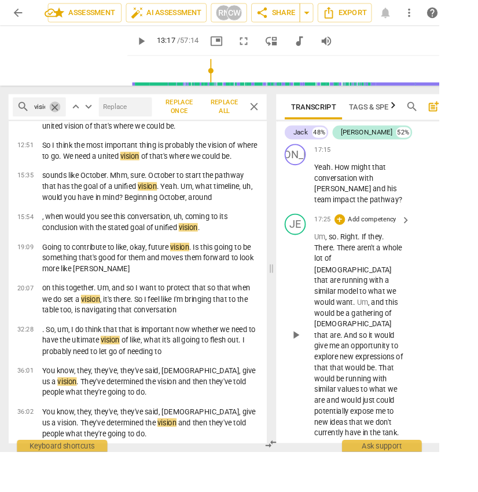
click at [62, 118] on span "close" at bounding box center [60, 117] width 12 height 12
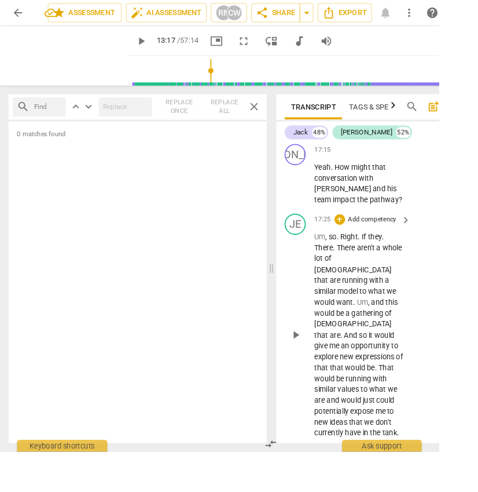
click at [54, 119] on input "text" at bounding box center [52, 116] width 30 height 19
type input "urgency"
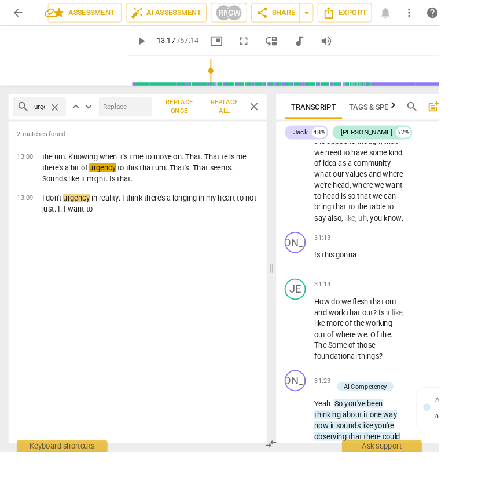
scroll to position [15566, 0]
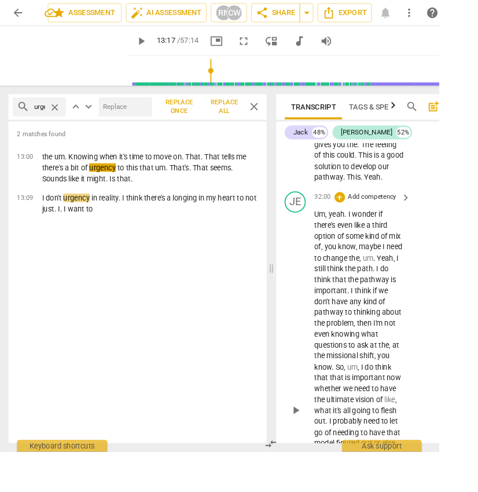
scroll to position [15450, 0]
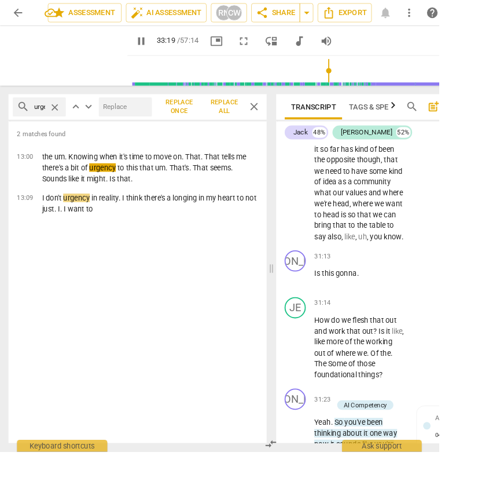
scroll to position [15022, 0]
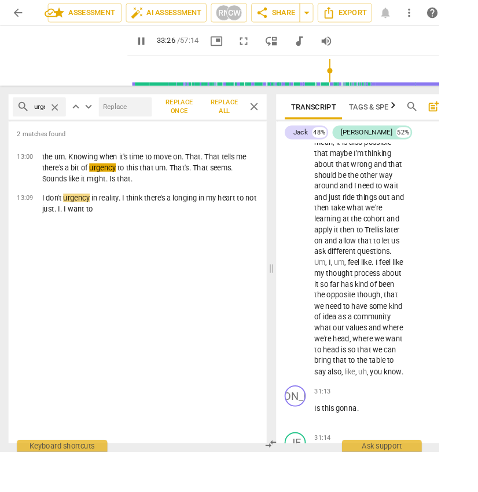
click at [147, 43] on span "pause" at bounding box center [154, 45] width 14 height 14
type input "2007"
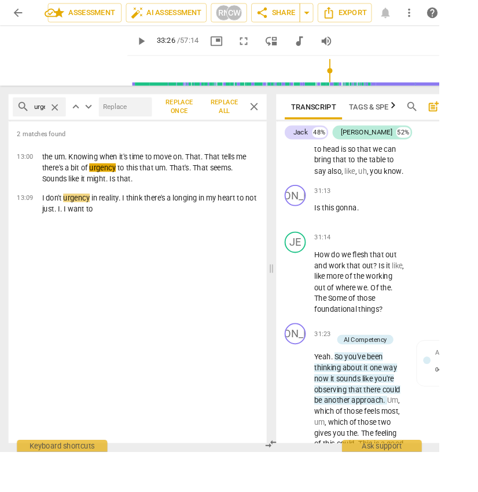
scroll to position [15239, 0]
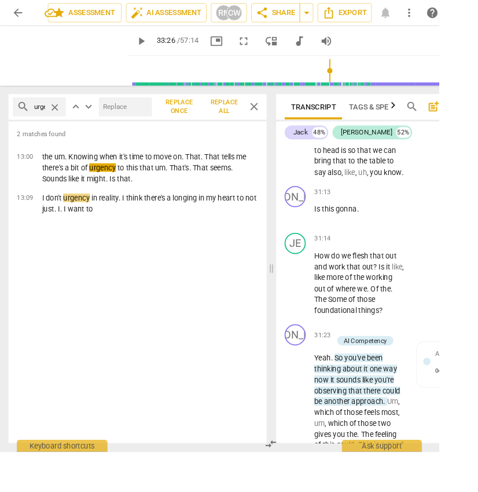
drag, startPoint x: 0, startPoint y: 258, endPoint x: 368, endPoint y: 276, distance: 368.2
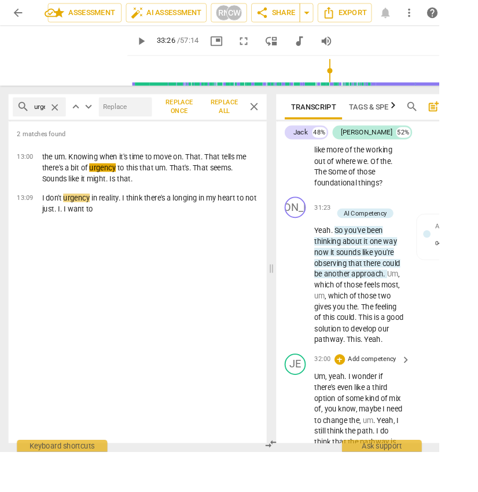
drag, startPoint x: 368, startPoint y: 276, endPoint x: 369, endPoint y: 284, distance: 8.8
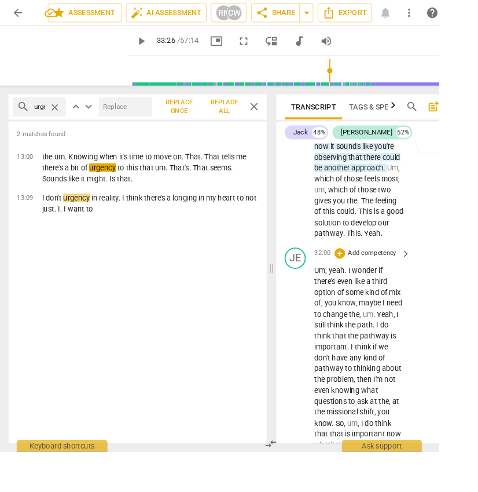
scroll to position [15642, 0]
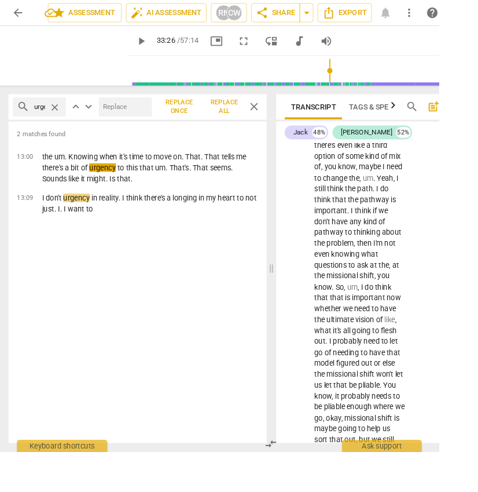
drag, startPoint x: 369, startPoint y: 284, endPoint x: 369, endPoint y: 292, distance: 7.6
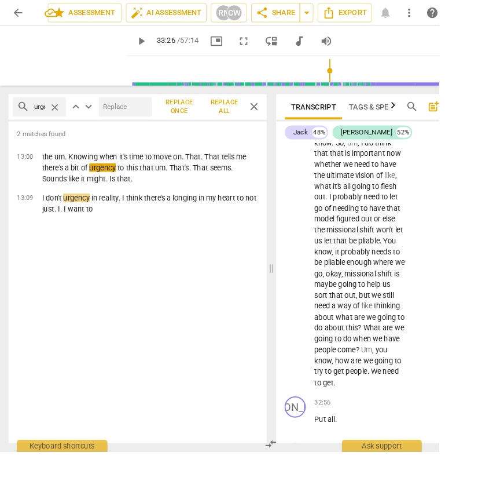
scroll to position [15944, 0]
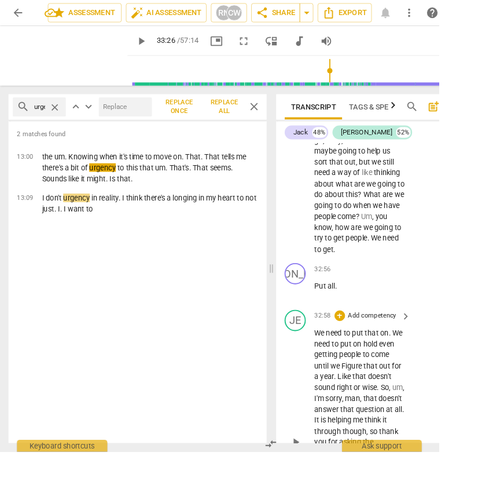
drag, startPoint x: 369, startPoint y: 292, endPoint x: 453, endPoint y: 342, distance: 97.9
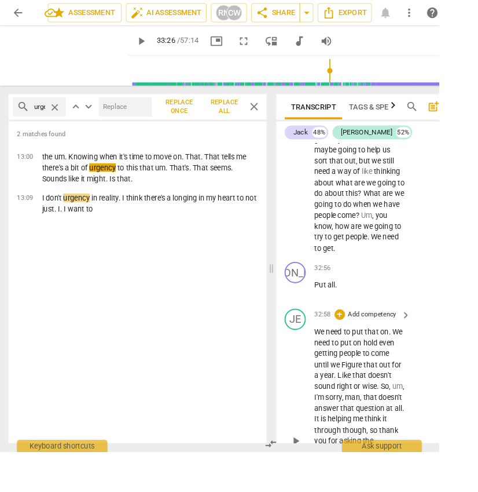
scroll to position [16150, 0]
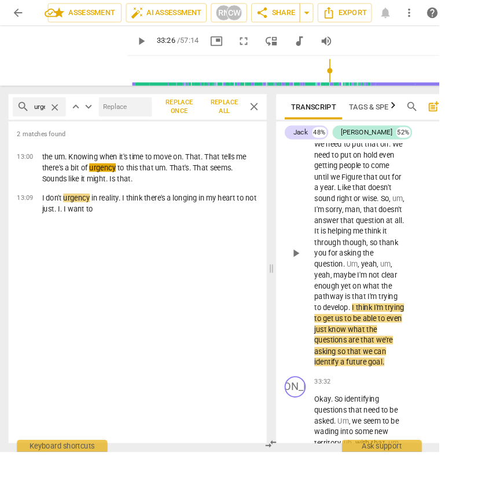
drag, startPoint x: 453, startPoint y: 342, endPoint x: 452, endPoint y: 355, distance: 12.9
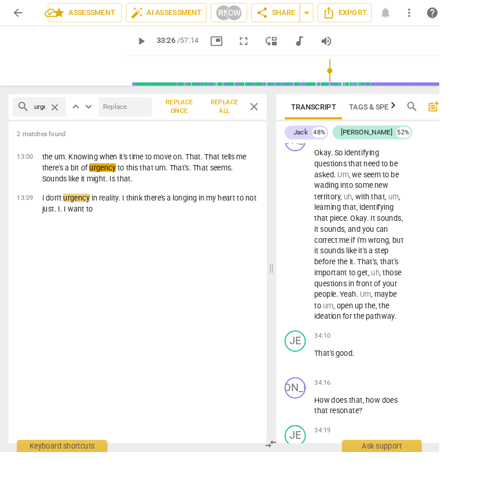
scroll to position [16424, 0]
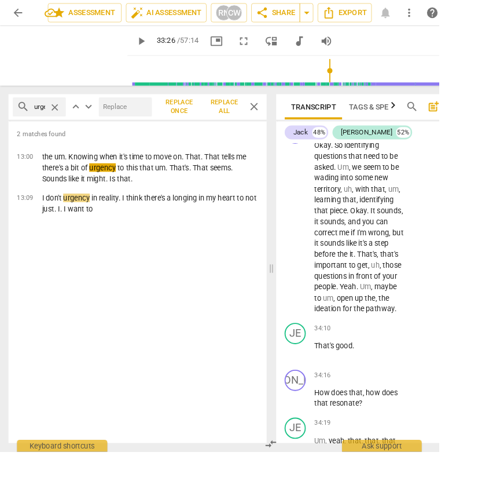
drag, startPoint x: 456, startPoint y: 364, endPoint x: 455, endPoint y: 374, distance: 10.0
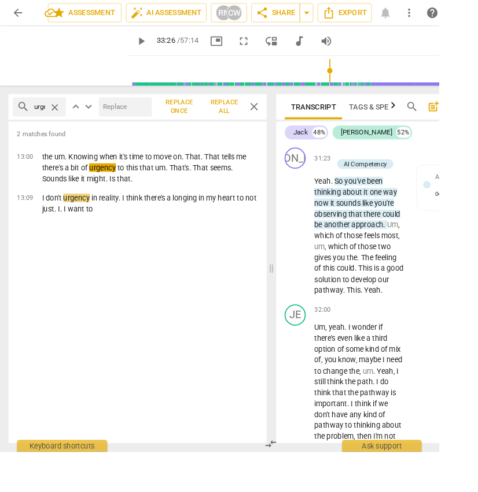
scroll to position [15328, 0]
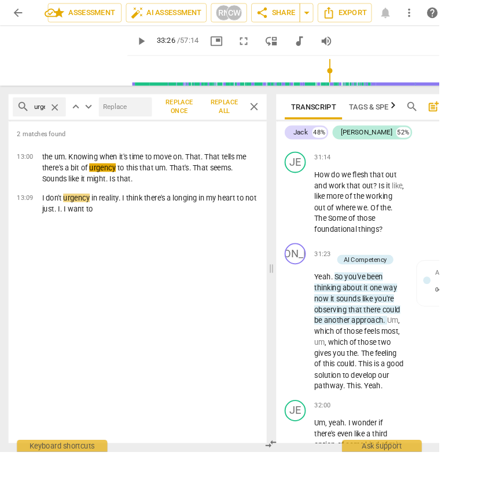
click at [59, 116] on span "close" at bounding box center [60, 117] width 12 height 12
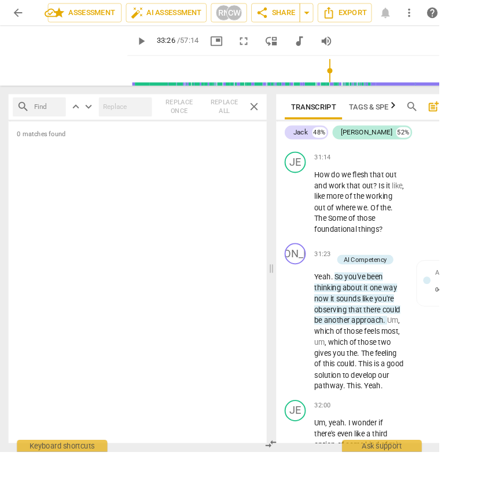
click at [42, 114] on input "text" at bounding box center [52, 116] width 30 height 19
type input "questions"
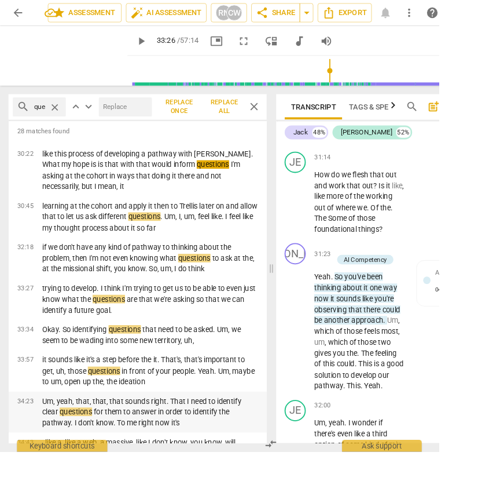
scroll to position [0, 0]
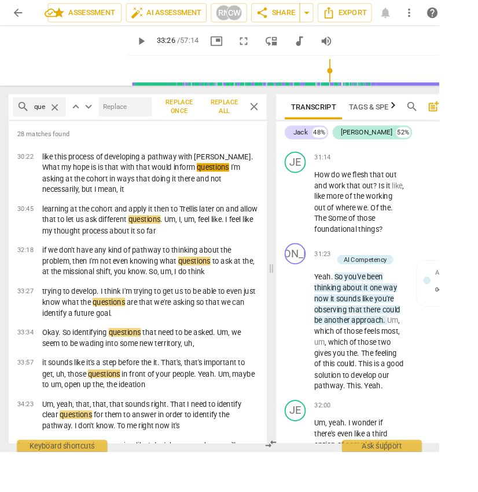
click at [58, 115] on span "close" at bounding box center [60, 117] width 12 height 12
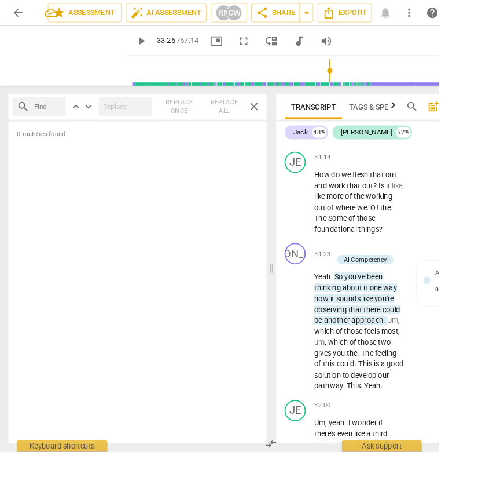
click at [58, 114] on input "text" at bounding box center [52, 116] width 30 height 19
type input "good"
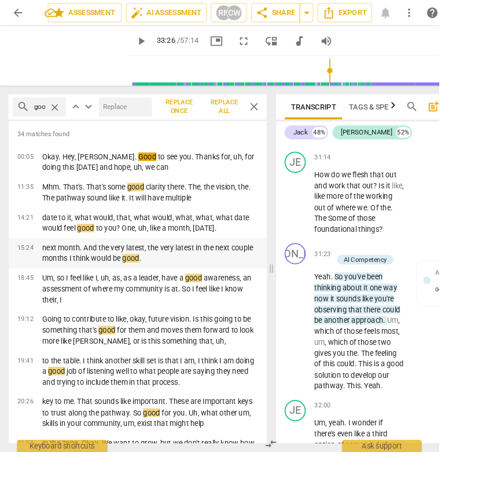
drag, startPoint x: 60, startPoint y: 149, endPoint x: 68, endPoint y: 167, distance: 19.7
click at [63, 116] on span "close" at bounding box center [60, 117] width 12 height 12
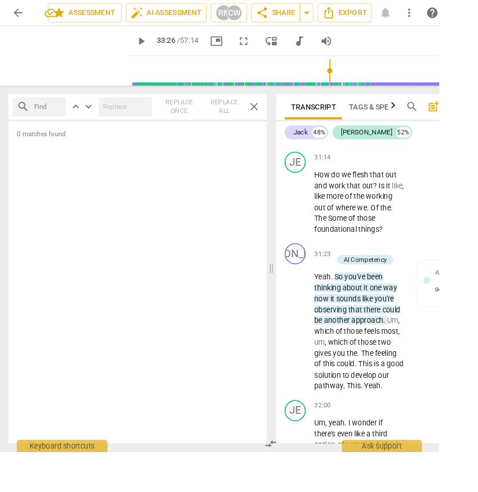
click at [55, 114] on input "text" at bounding box center [52, 116] width 30 height 19
type input "thank"
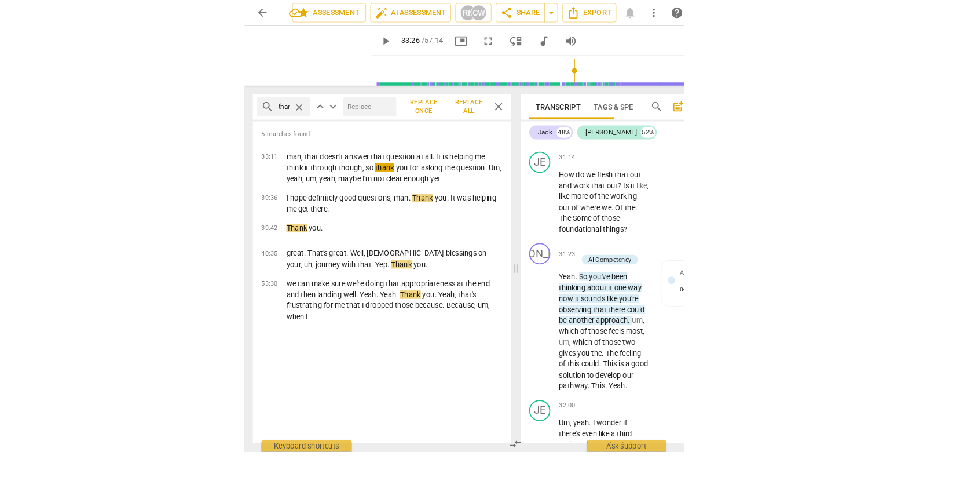
scroll to position [12478, 0]
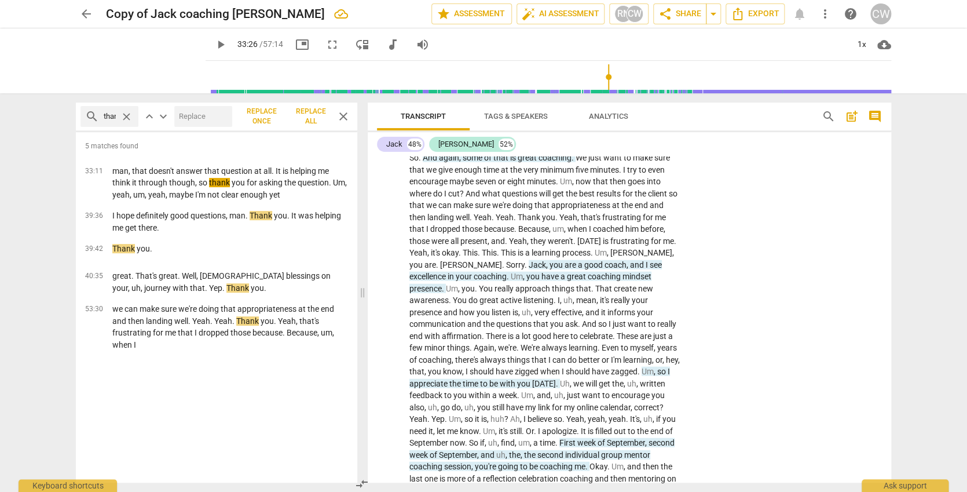
click at [127, 115] on span "close" at bounding box center [126, 117] width 12 height 12
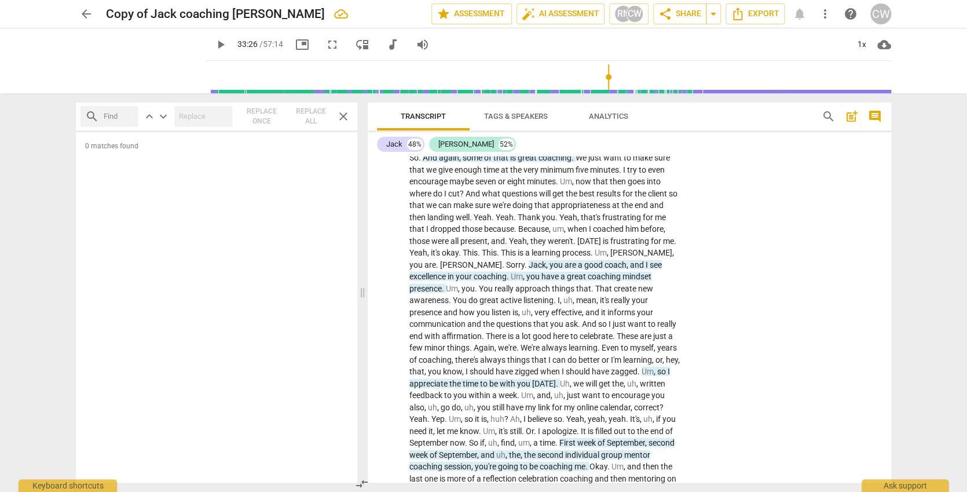
click at [345, 112] on span "close" at bounding box center [343, 116] width 14 height 14
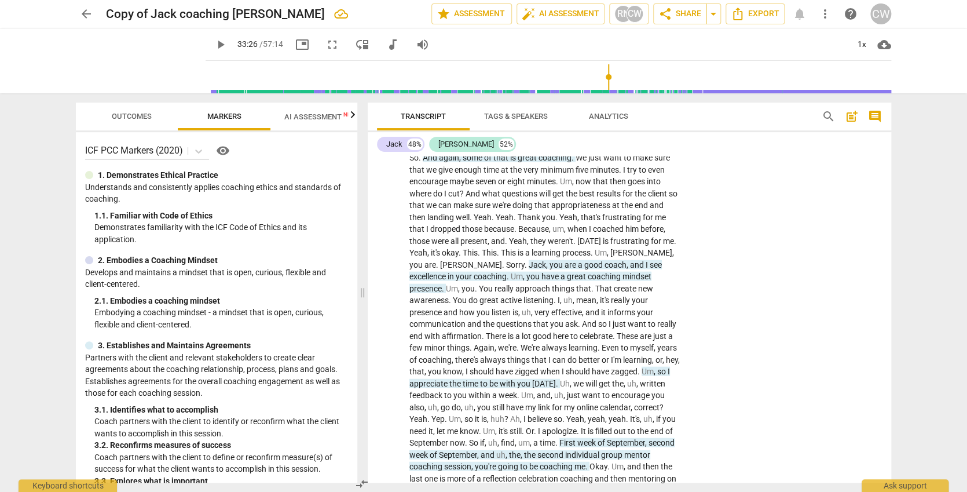
click at [324, 116] on span "AI Assessment New" at bounding box center [320, 116] width 72 height 9
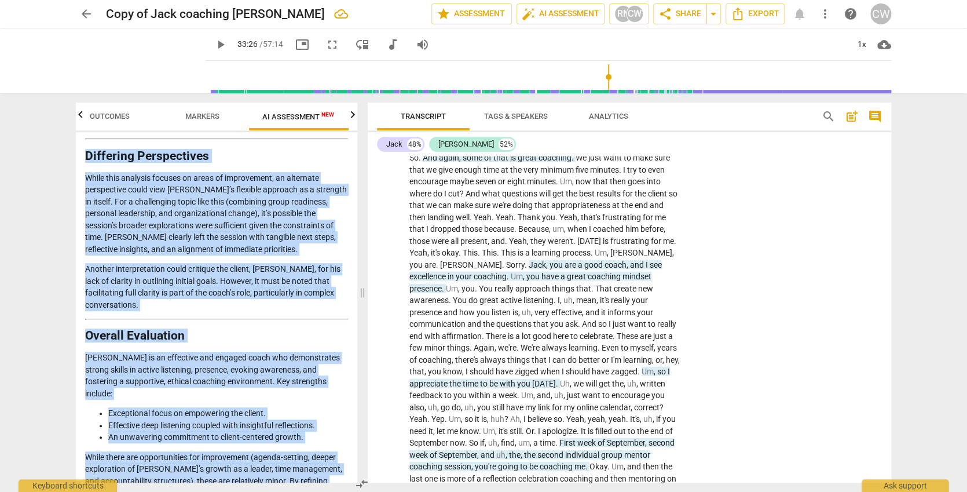
scroll to position [2266, 0]
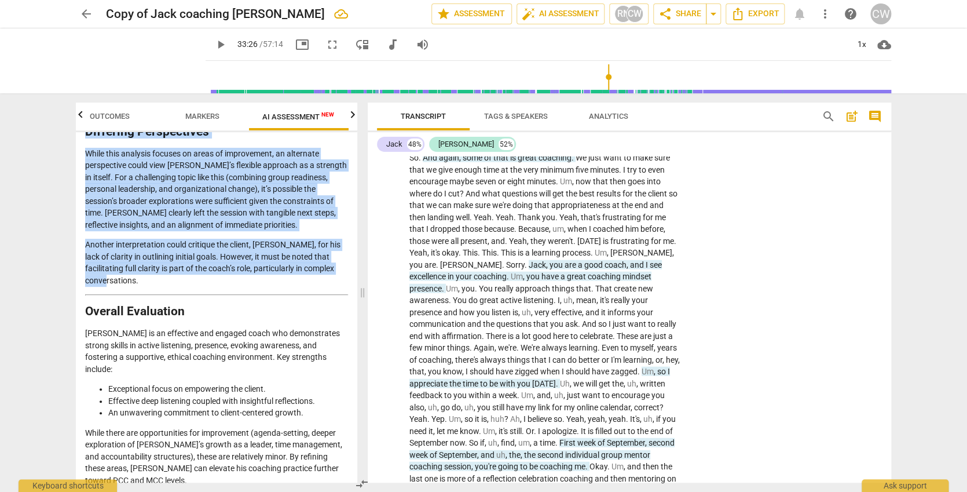
drag, startPoint x: 78, startPoint y: 213, endPoint x: 235, endPoint y: 152, distance: 168.1
click at [236, 152] on div "Disclaimer: AI can make mistakes. Consult a qualified mentor coach before actin…" at bounding box center [216, 307] width 281 height 350
copy div "7. Loremi Dolorsita & Consecte Adipiscin (ELI Seddoeiusm 9 & 8) Tem incid utlab…"
click at [476, 115] on span "search" at bounding box center [829, 116] width 14 height 14
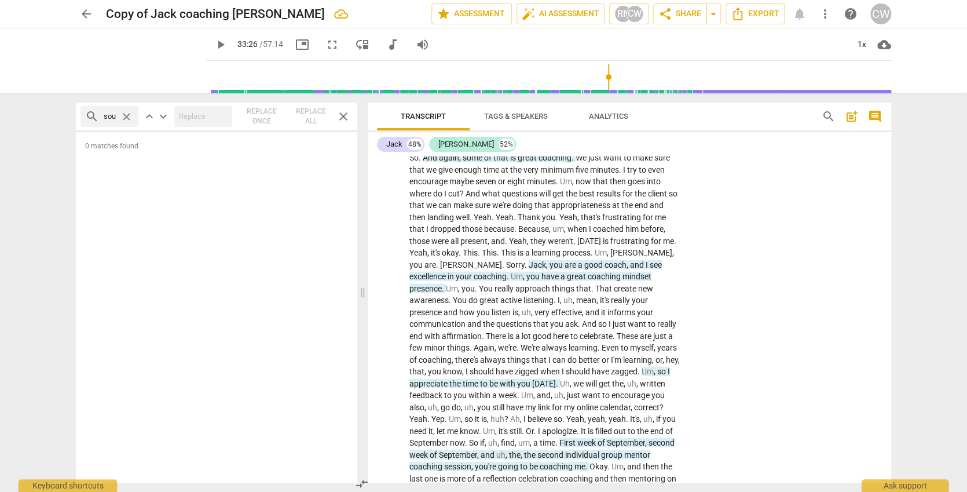
type input "sounds"
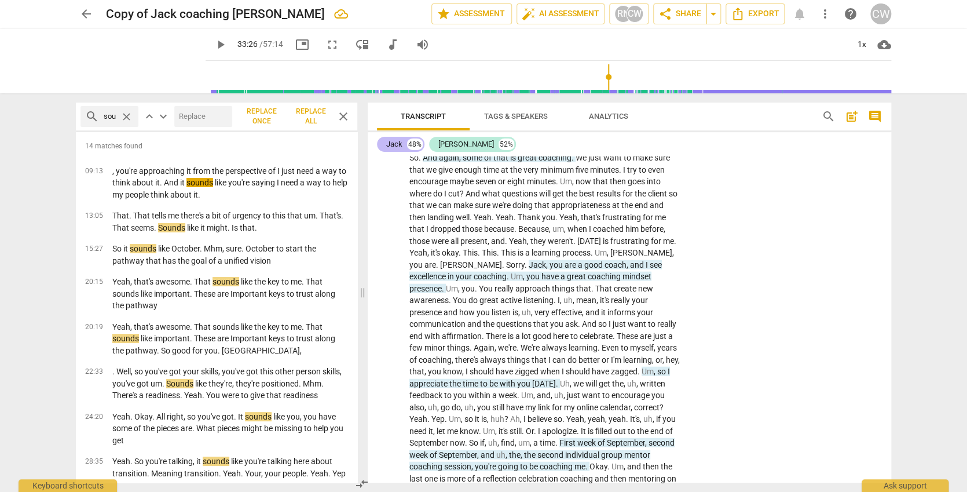
click at [398, 142] on div "Jack" at bounding box center [394, 144] width 16 height 12
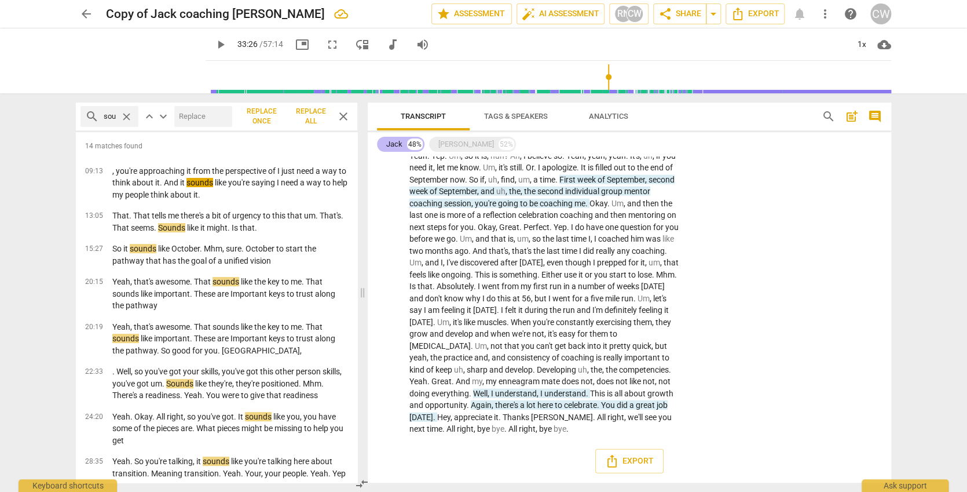
scroll to position [5744, 0]
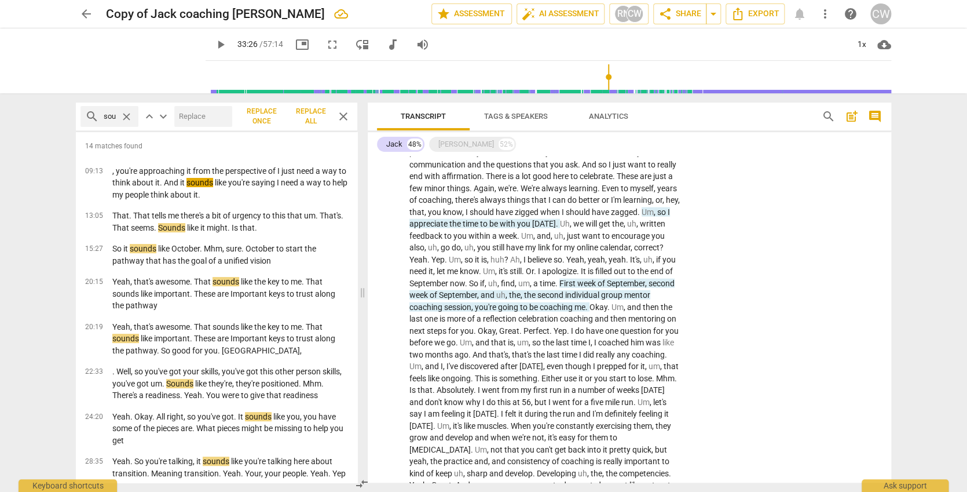
click at [124, 112] on span "close" at bounding box center [126, 117] width 12 height 12
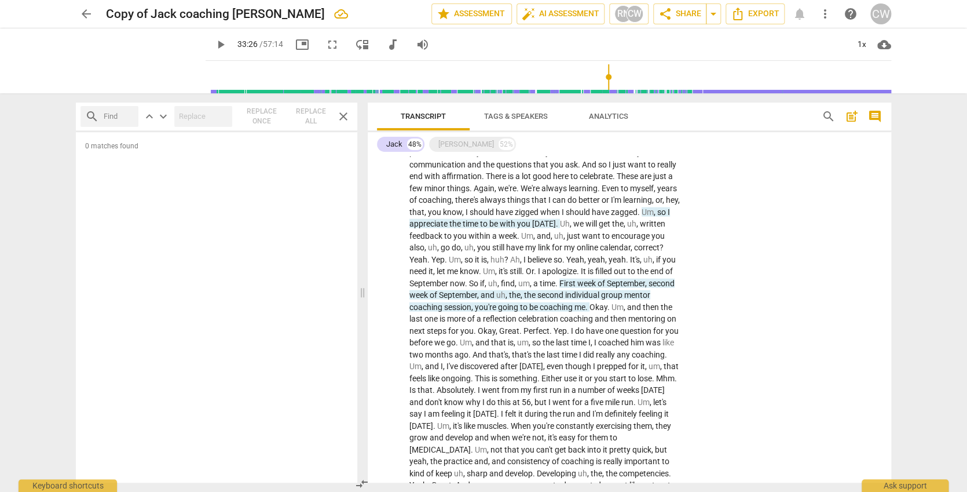
click at [123, 112] on input "text" at bounding box center [119, 116] width 30 height 19
type input "sounds"
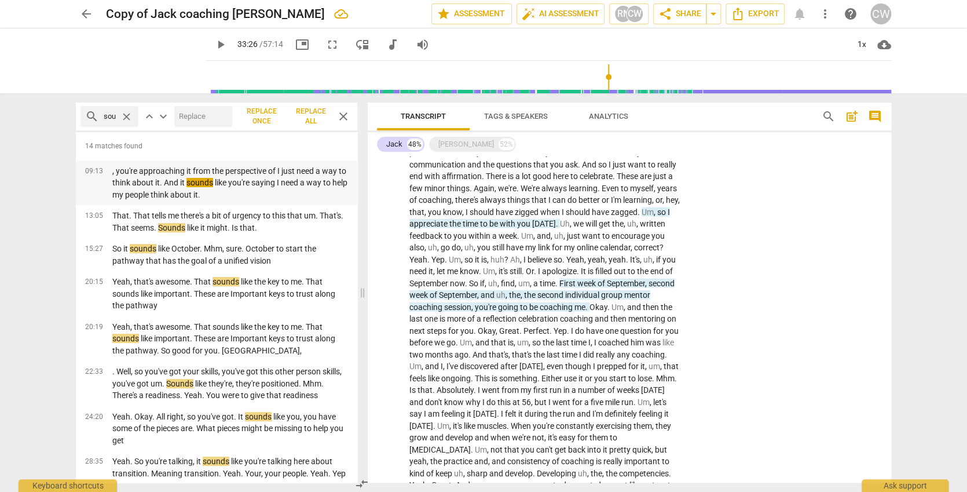
click at [230, 190] on p ", you're approaching it from the perspective of I just need a way to think abou…" at bounding box center [230, 183] width 236 height 36
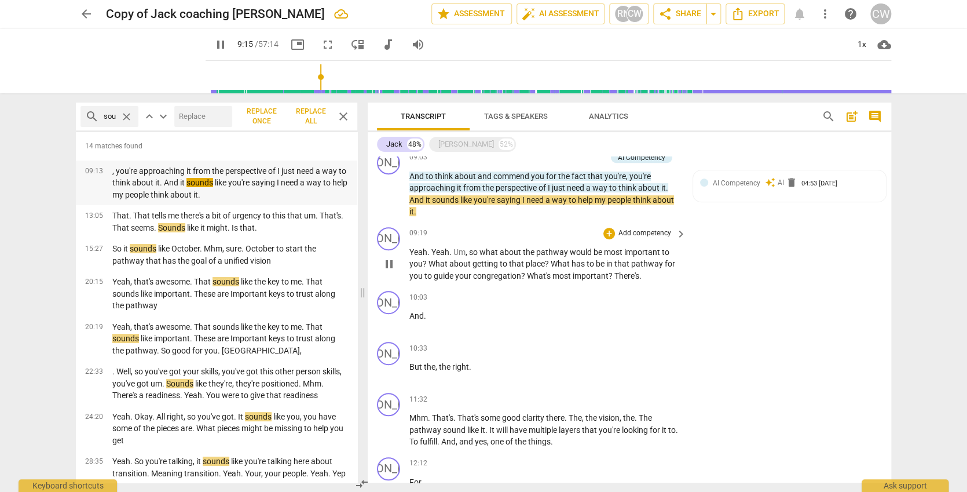
click at [230, 189] on p ", you're approaching it from the perspective of I just need a way to think abou…" at bounding box center [230, 183] width 236 height 36
click at [231, 188] on p ", you're approaching it from the perspective of I just need a way to think abou…" at bounding box center [230, 183] width 236 height 36
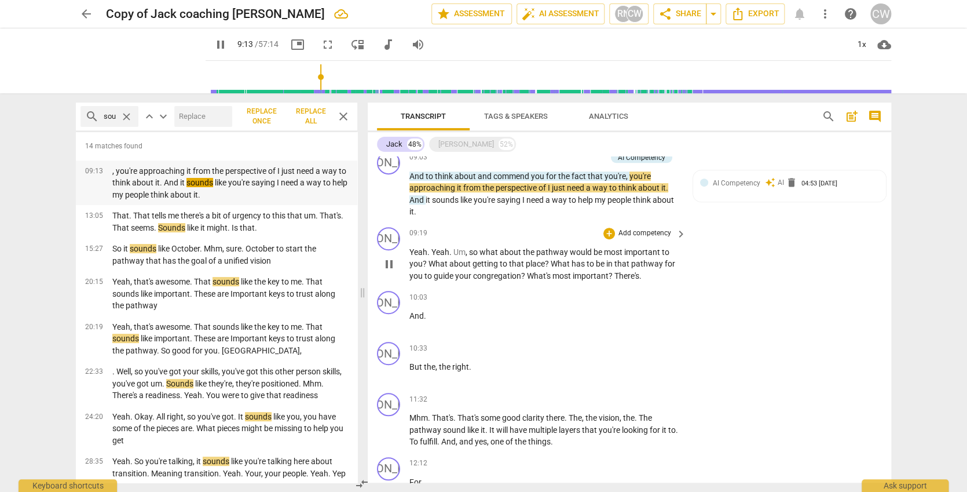
click at [231, 188] on p ", you're approaching it from the perspective of I just need a way to think abou…" at bounding box center [230, 183] width 236 height 36
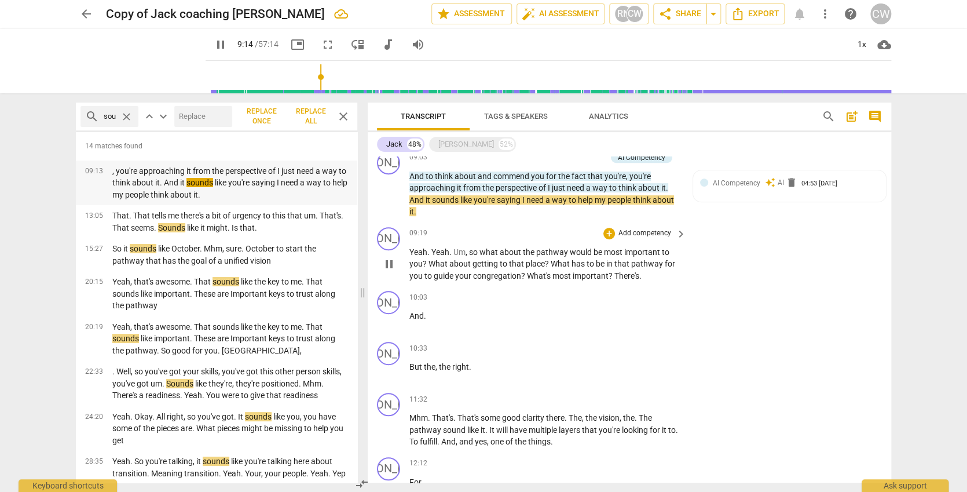
click at [230, 188] on p ", you're approaching it from the perspective of I just need a way to think abou…" at bounding box center [230, 183] width 236 height 36
click at [214, 41] on span "pause" at bounding box center [221, 45] width 14 height 14
click at [304, 224] on p "That. That tells me there's a bit of urgency to this that um. That's. That seem…" at bounding box center [230, 222] width 236 height 24
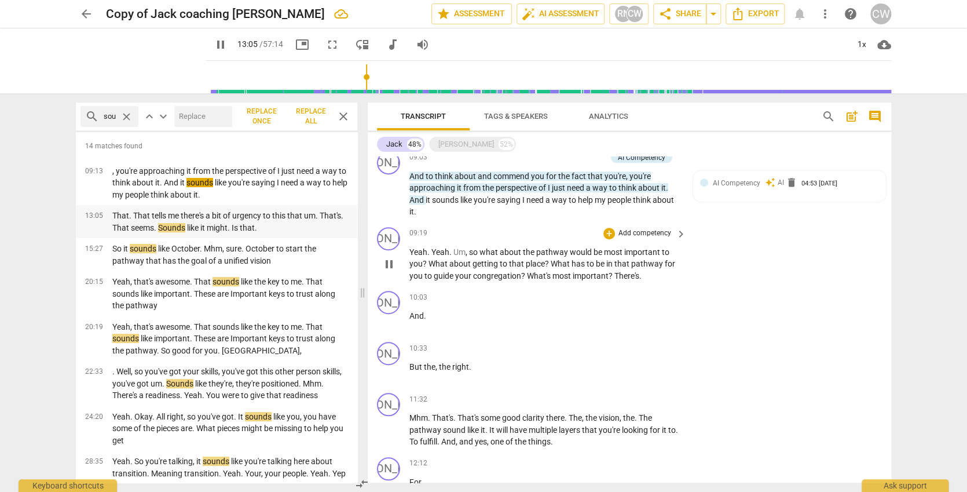
scroll to position [641, 0]
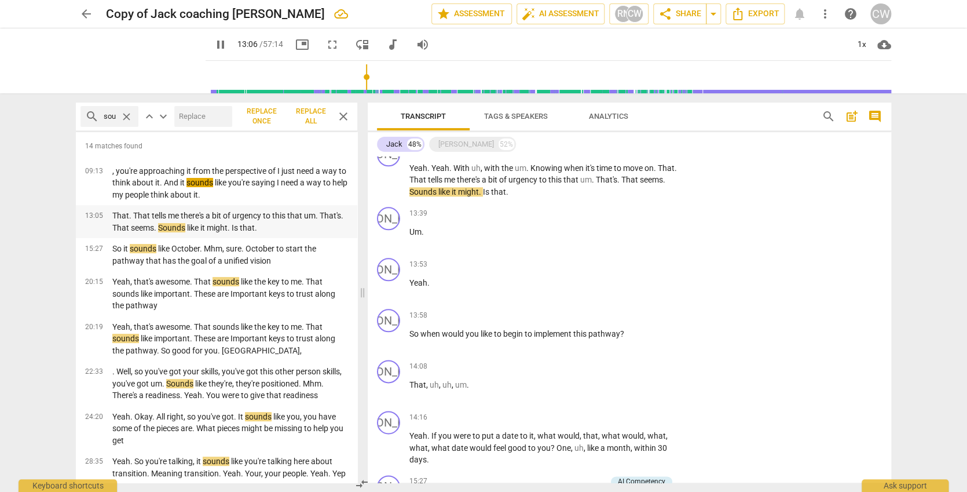
click at [294, 224] on p "That. That tells me there's a bit of urgency to this that um. That's. That seem…" at bounding box center [230, 222] width 236 height 24
click at [293, 224] on p "That. That tells me there's a bit of urgency to this that um. That's. That seem…" at bounding box center [230, 222] width 236 height 24
click at [214, 39] on span "pause" at bounding box center [221, 45] width 14 height 14
click at [266, 250] on p "So it sounds like October. Mhm, sure. October to start the pathway that has the…" at bounding box center [230, 255] width 236 height 24
click at [214, 39] on span "pause" at bounding box center [221, 45] width 14 height 14
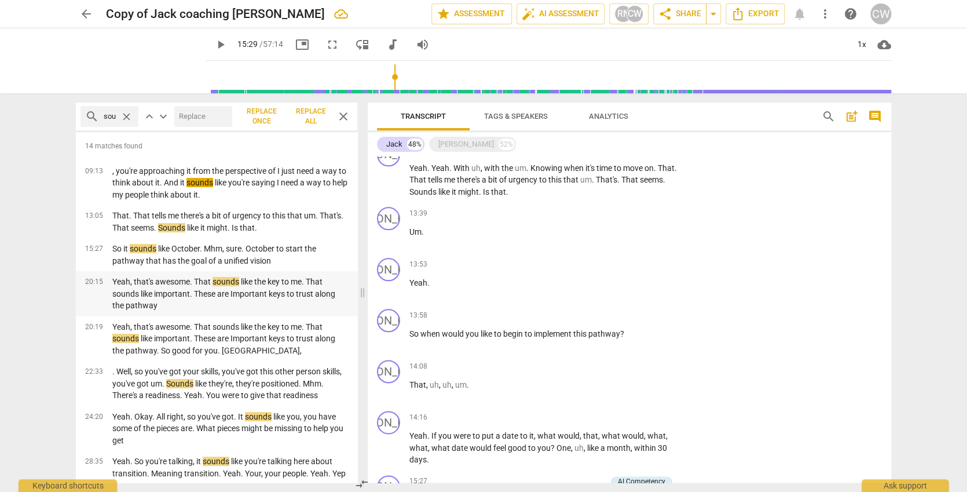
click at [277, 295] on p "Yeah, that's awesome. That sounds like the key to me. That sounds like importan…" at bounding box center [230, 294] width 236 height 36
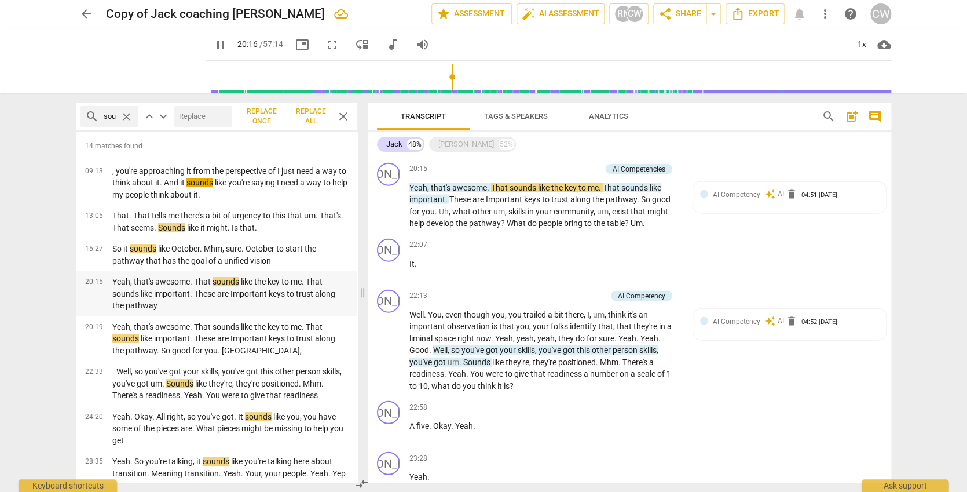
click at [275, 297] on p "Yeah, that's awesome. That sounds like the key to me. That sounds like importan…" at bounding box center [230, 294] width 236 height 36
click at [214, 45] on span "pause" at bounding box center [221, 45] width 14 height 14
click at [265, 304] on p "Yeah, that's awesome. That sounds like the key to me. That sounds like importan…" at bounding box center [230, 339] width 236 height 36
click at [214, 42] on span "pause" at bounding box center [221, 45] width 14 height 14
type input "1222"
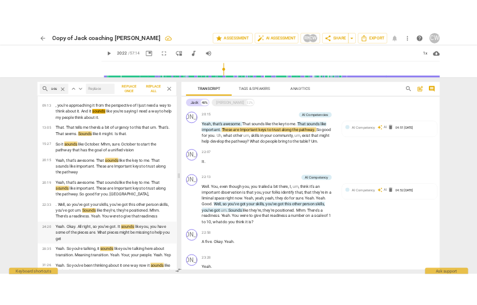
scroll to position [203, 0]
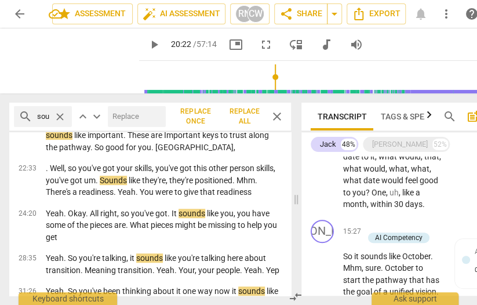
click at [447, 113] on span "search" at bounding box center [449, 116] width 14 height 14
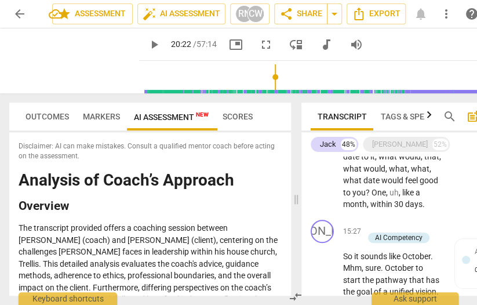
click at [447, 115] on span "search" at bounding box center [449, 116] width 14 height 14
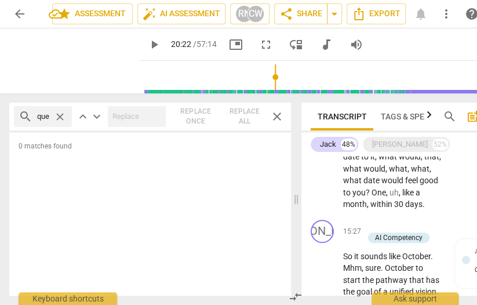
type input "questions"
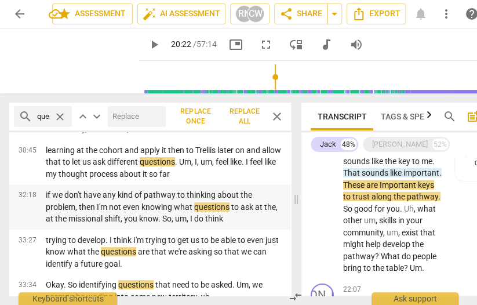
scroll to position [90, 0]
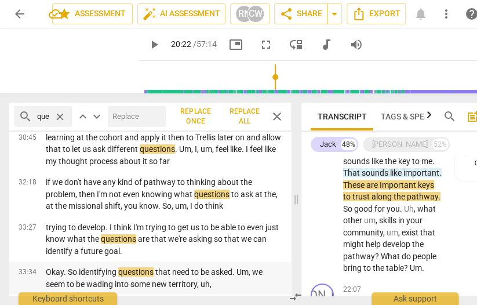
click at [178, 266] on p "Okay. So identifying questions that need to be asked. Um, we seem to be wading …" at bounding box center [164, 278] width 236 height 24
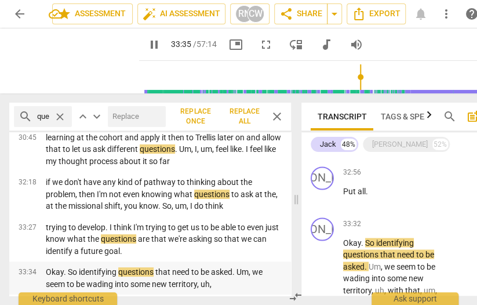
click at [181, 266] on p "Okay. So identifying questions that need to be asked. Um, we seem to be wading …" at bounding box center [164, 278] width 236 height 24
click at [147, 42] on span "pause" at bounding box center [154, 45] width 14 height 14
type input "2015"
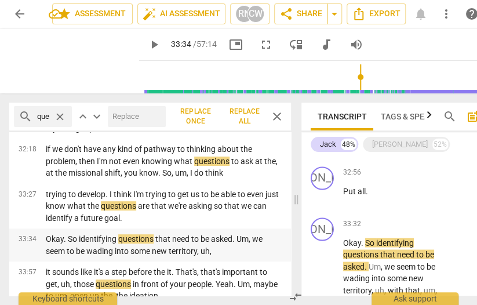
scroll to position [125, 0]
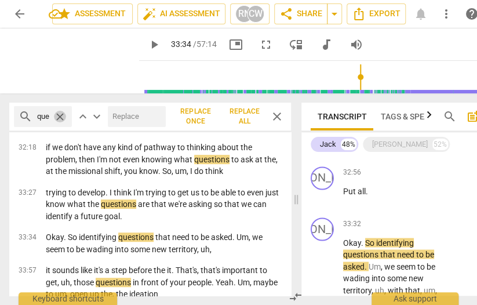
click at [54, 116] on span "close" at bounding box center [60, 117] width 12 height 12
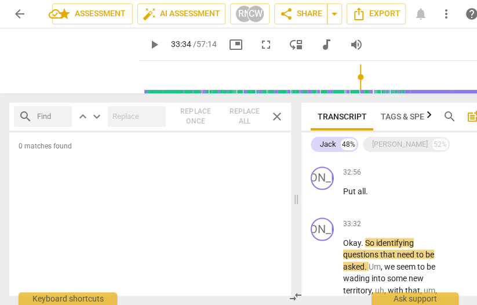
click at [54, 116] on input "text" at bounding box center [52, 116] width 30 height 19
type input "helping"
